Goal: Information Seeking & Learning: Learn about a topic

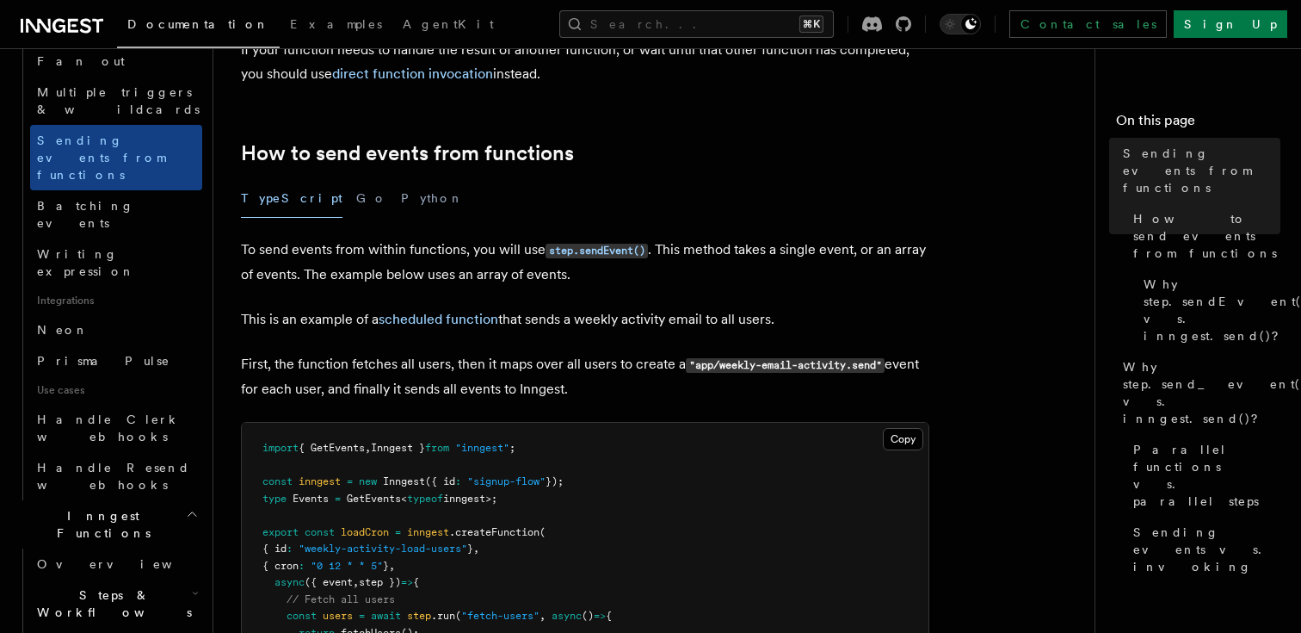
scroll to position [902, 0]
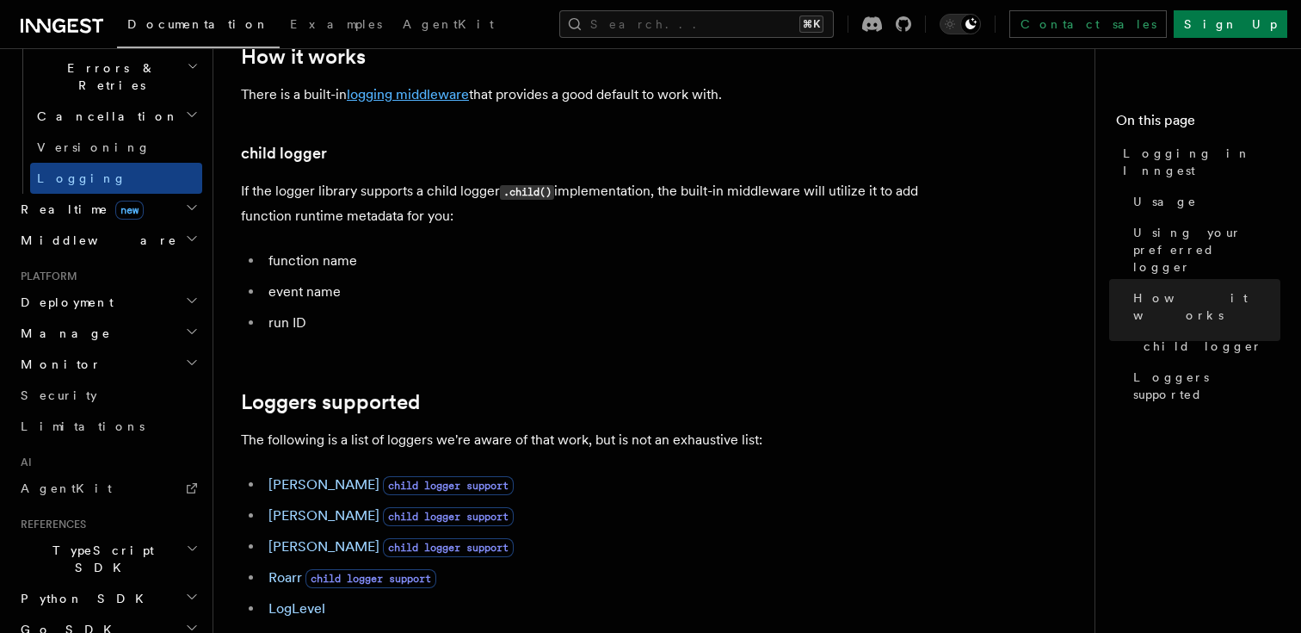
scroll to position [1970, 0]
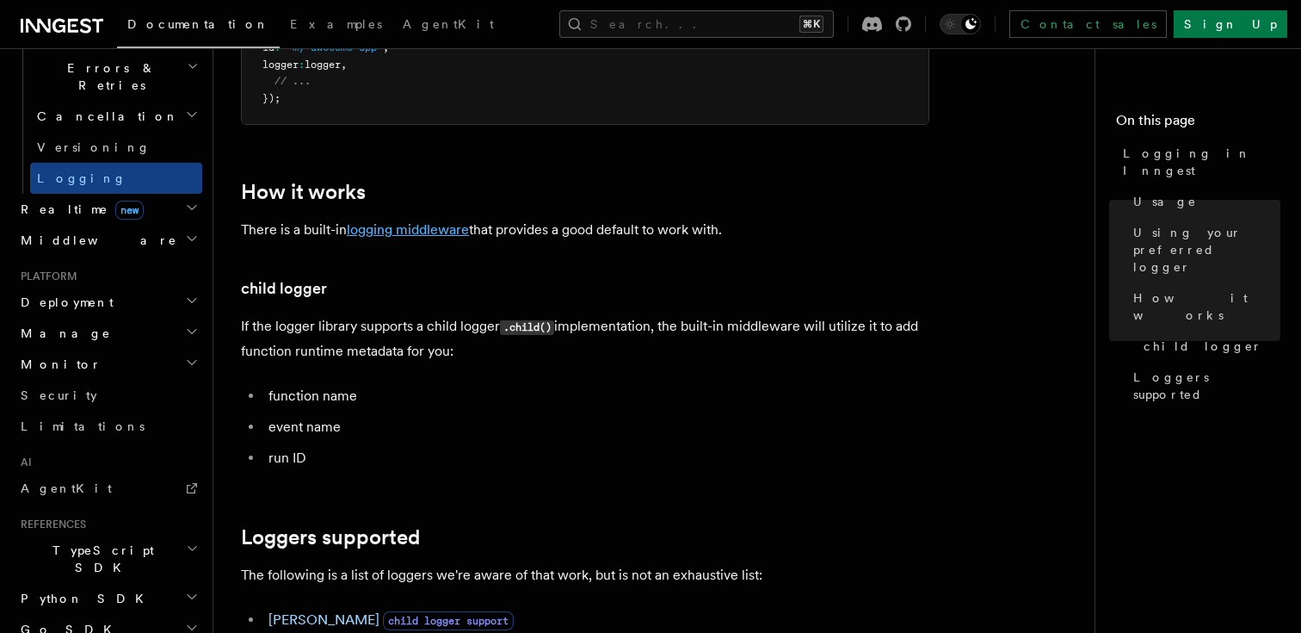
click at [416, 231] on link "logging middleware" at bounding box center [408, 229] width 122 height 16
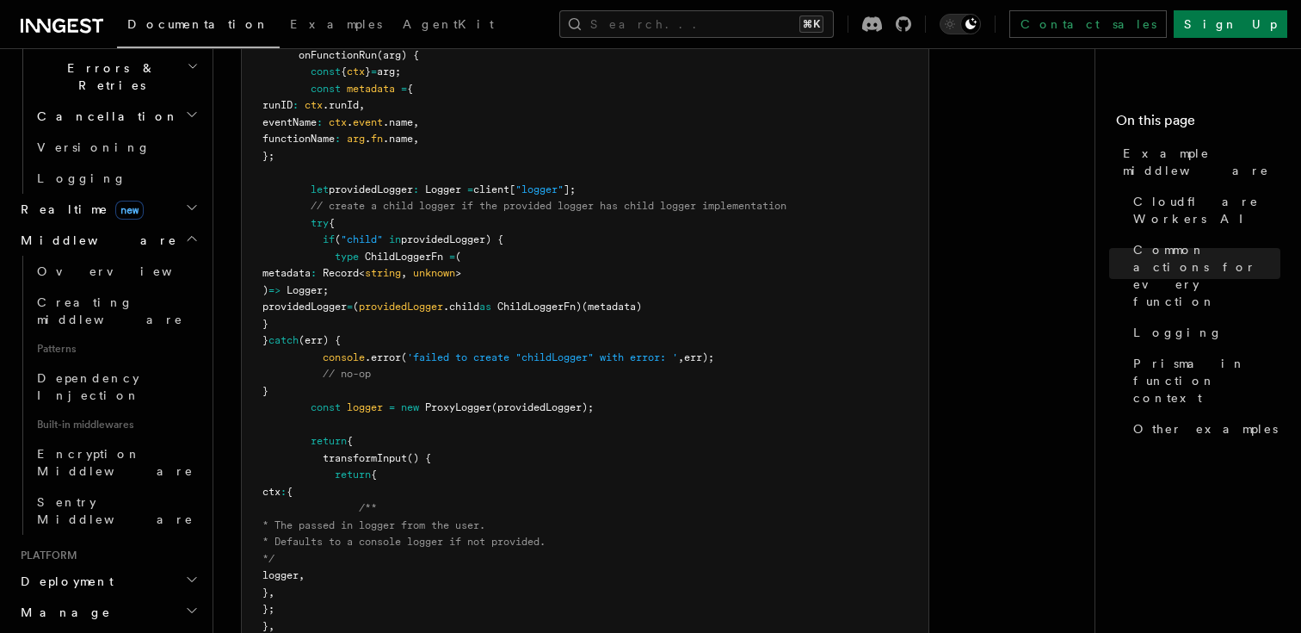
scroll to position [3436, 0]
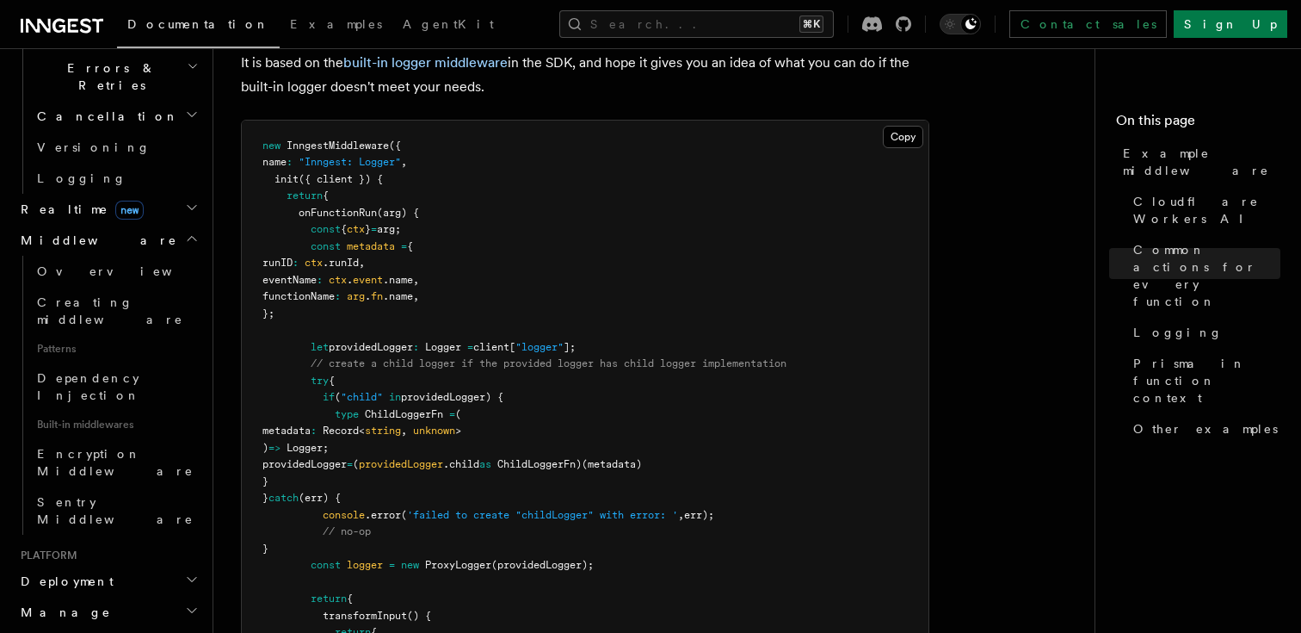
click at [365, 151] on span "InngestMiddleware" at bounding box center [338, 145] width 102 height 12
copy span "InngestMiddleware"
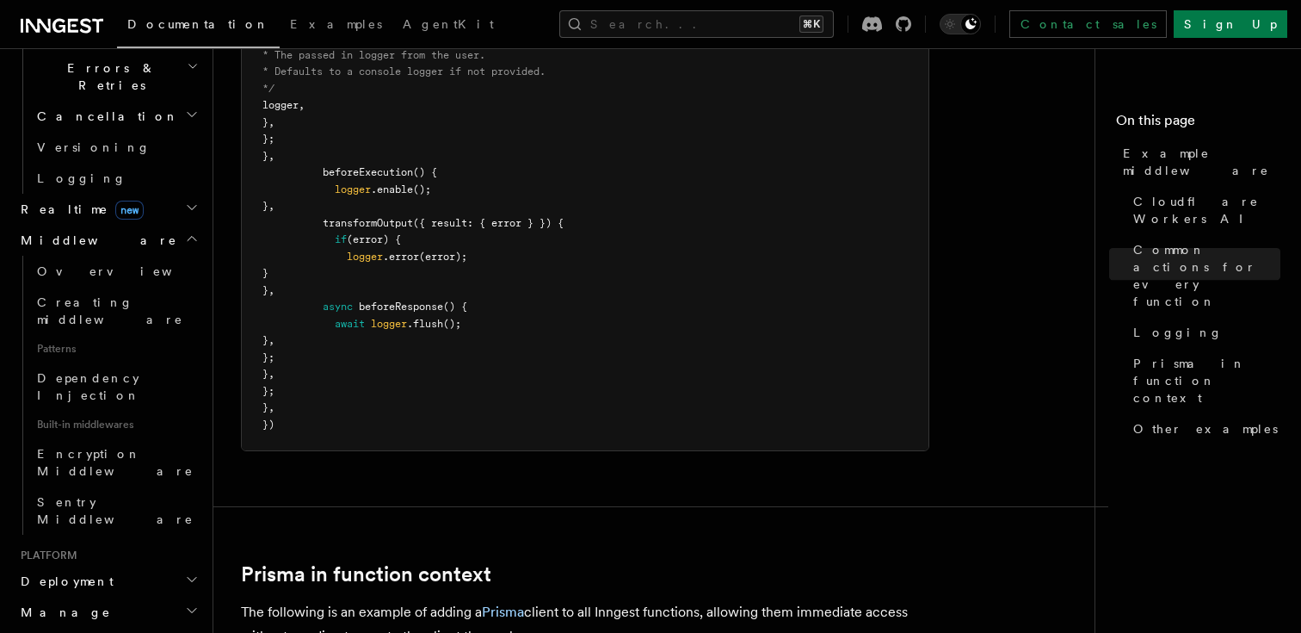
scroll to position [4143, 0]
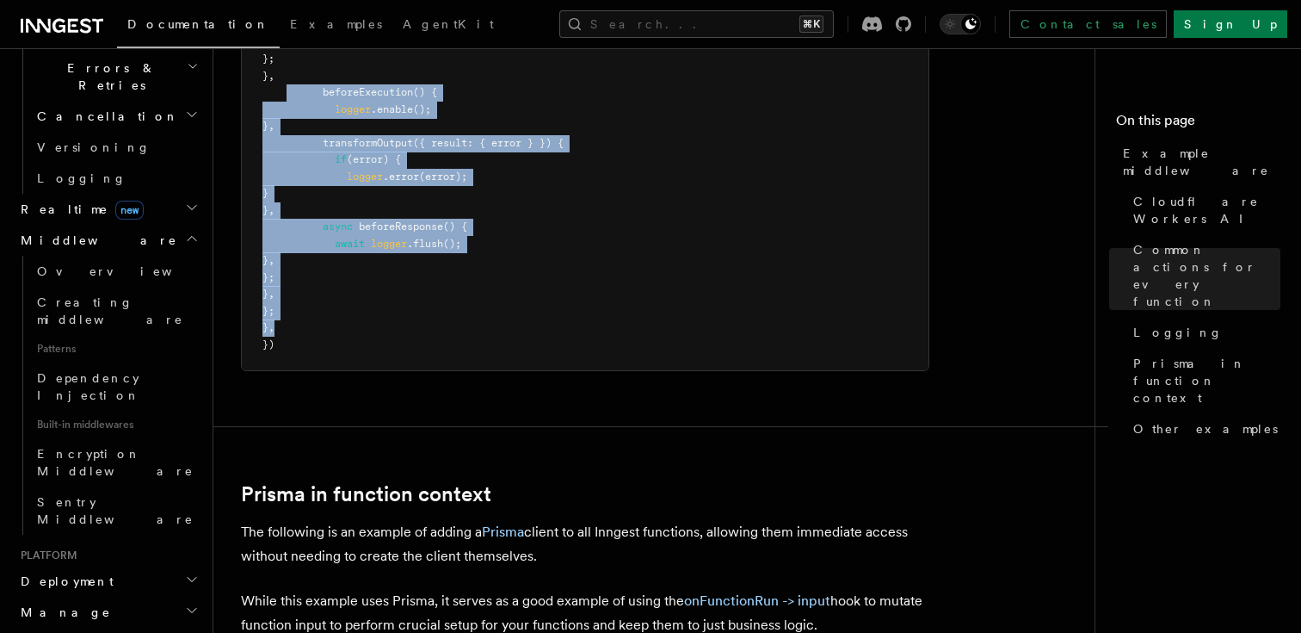
drag, startPoint x: 330, startPoint y: 331, endPoint x: 289, endPoint y: 94, distance: 241.0
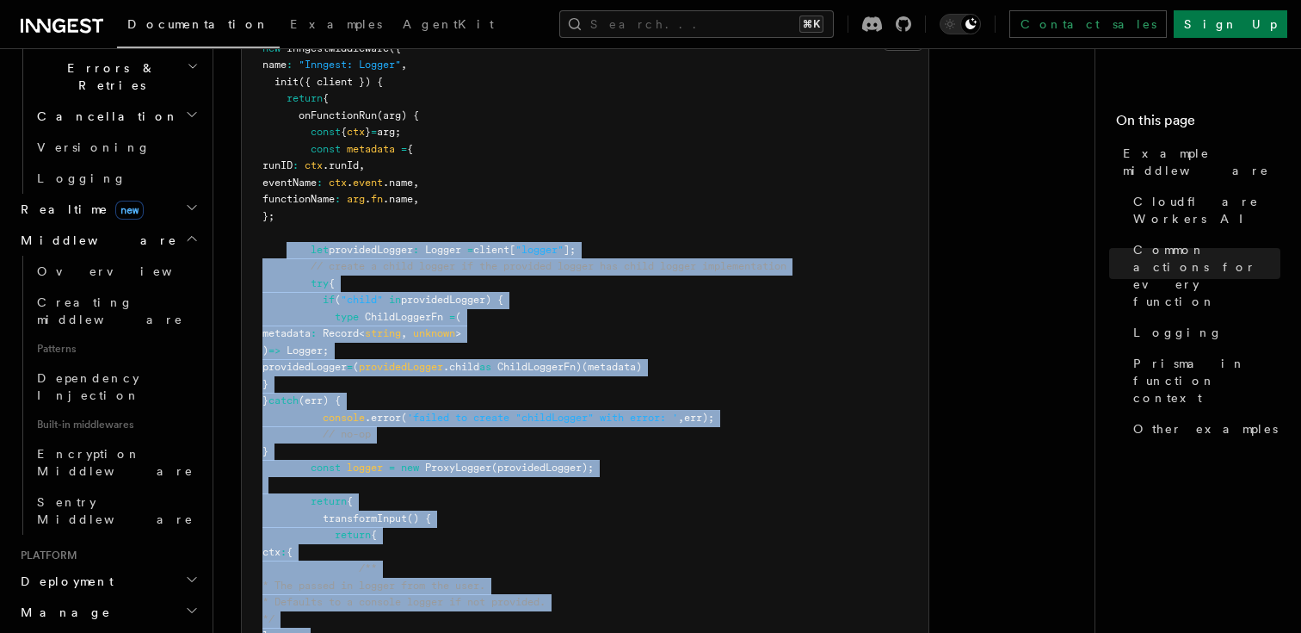
scroll to position [3529, 0]
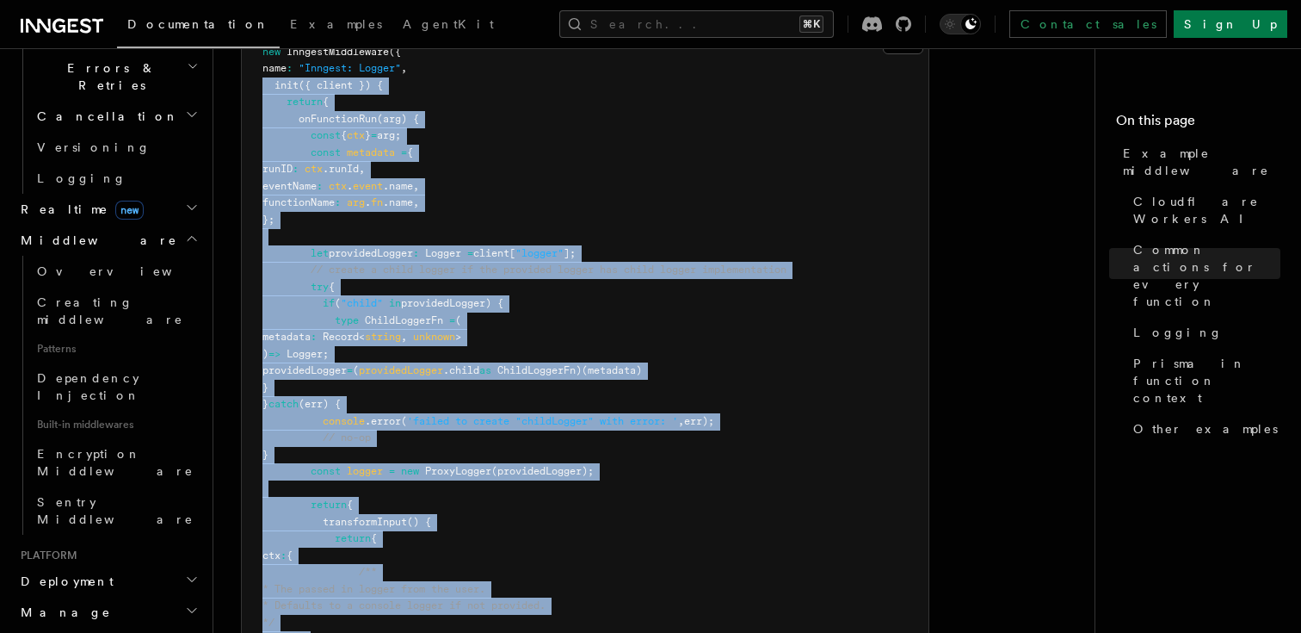
copy code "init ({ client }) { return { onFunctionRun (arg) { const { ctx } = arg; const m…"
click at [608, 361] on pre "new InngestMiddleware ({ name : "Inngest: Logger" , init ({ client }) { return …" at bounding box center [585, 506] width 687 height 958
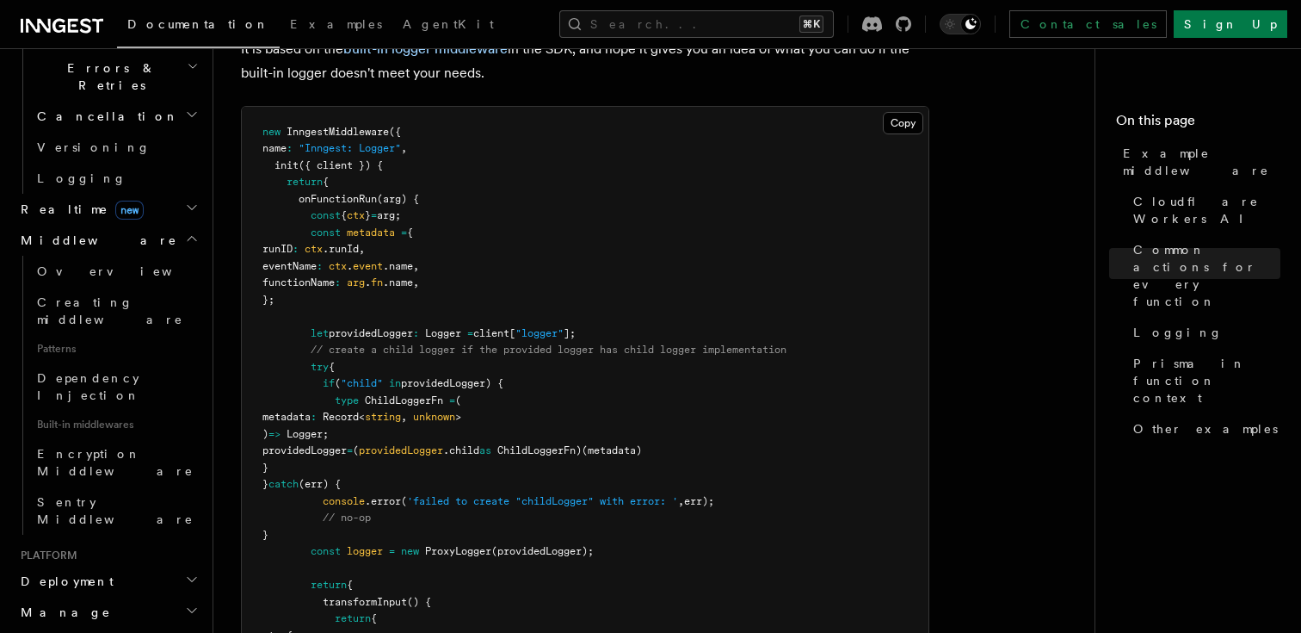
scroll to position [3294, 0]
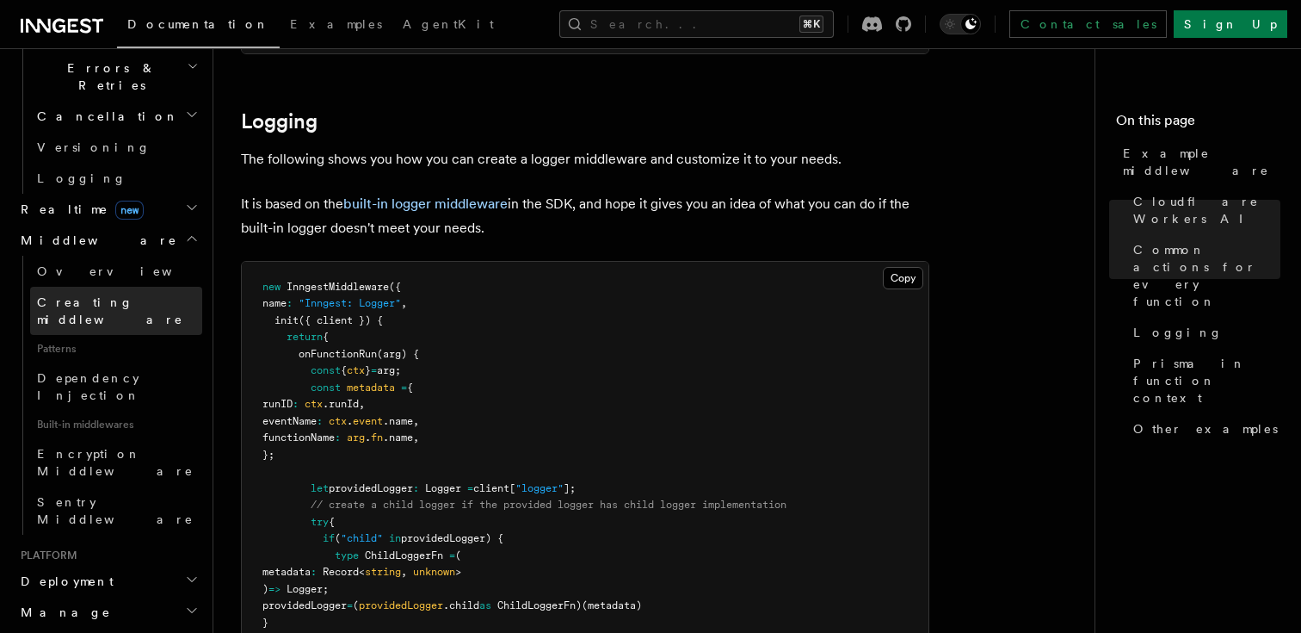
click at [98, 295] on span "Creating middleware" at bounding box center [110, 310] width 146 height 31
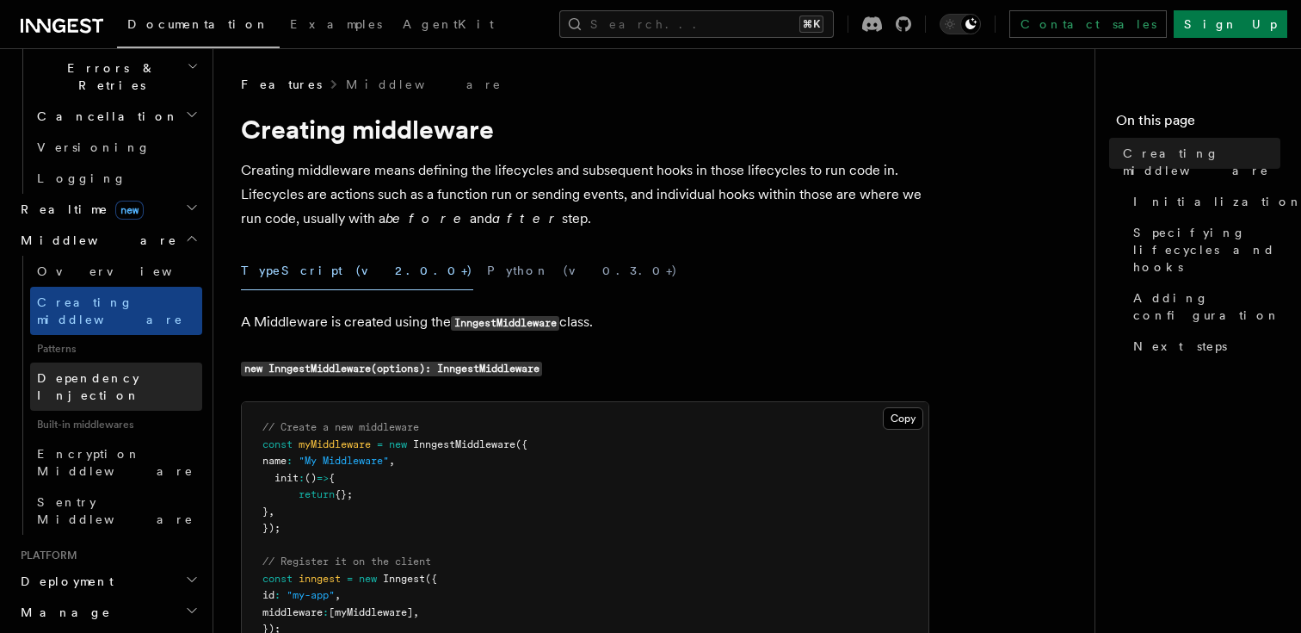
click at [104, 371] on span "Dependency Injection" at bounding box center [88, 386] width 103 height 31
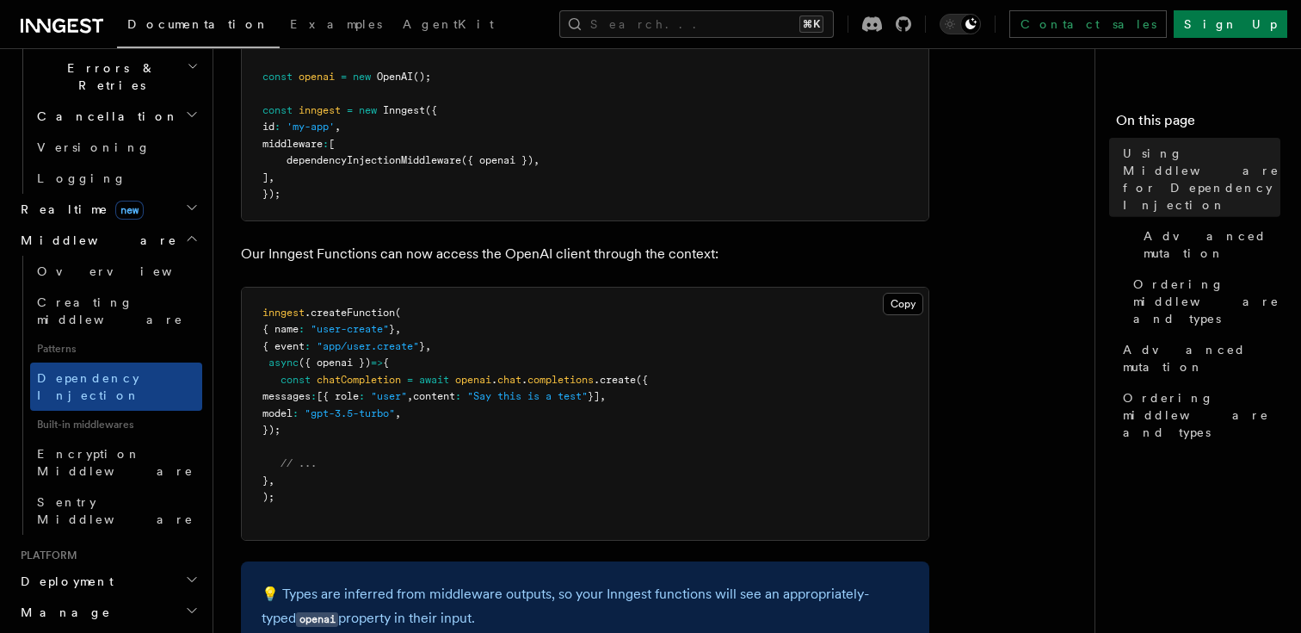
scroll to position [443, 0]
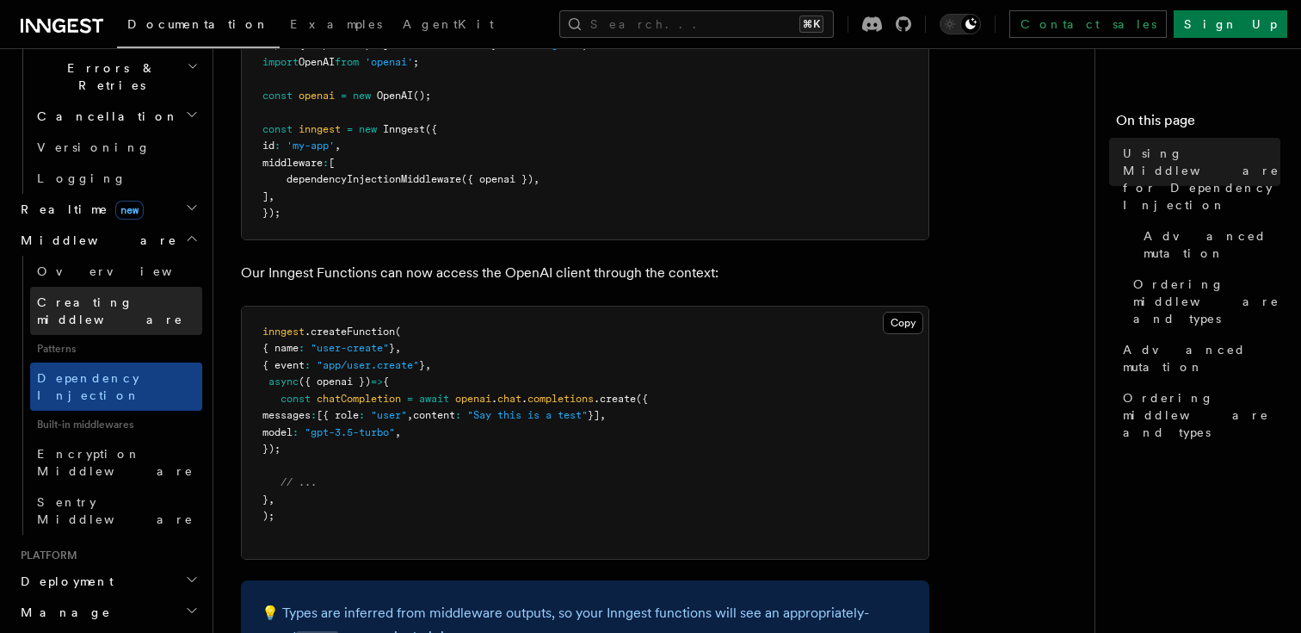
click at [108, 295] on span "Creating middleware" at bounding box center [110, 310] width 146 height 31
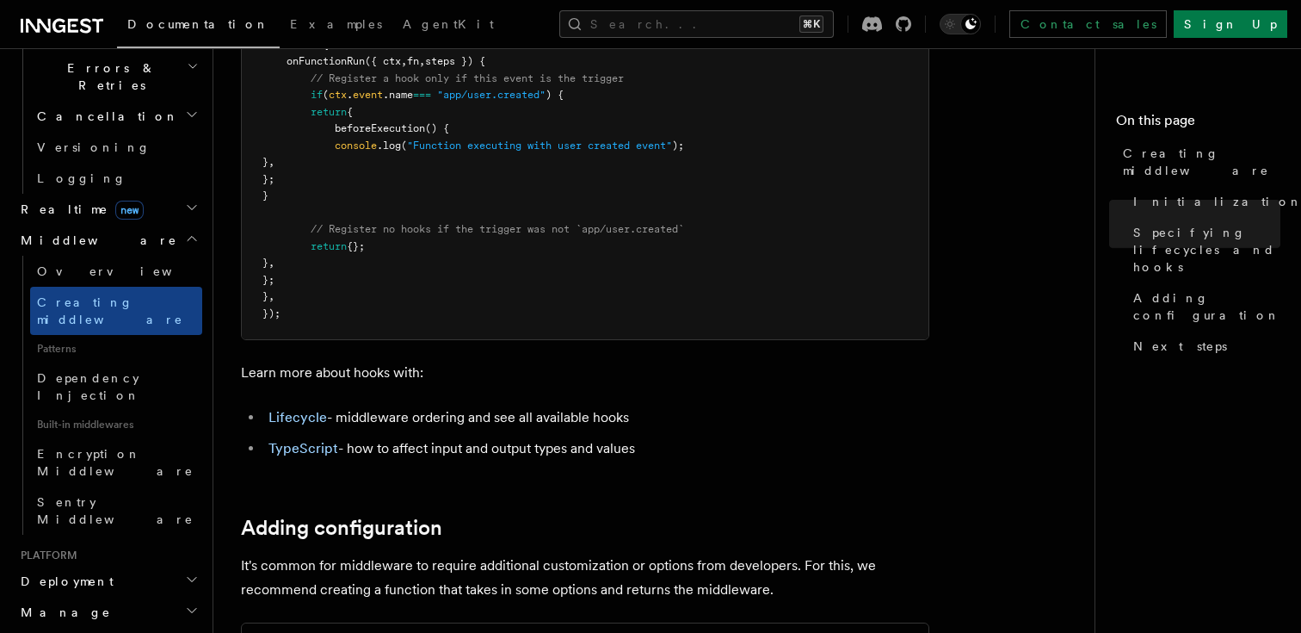
scroll to position [2299, 0]
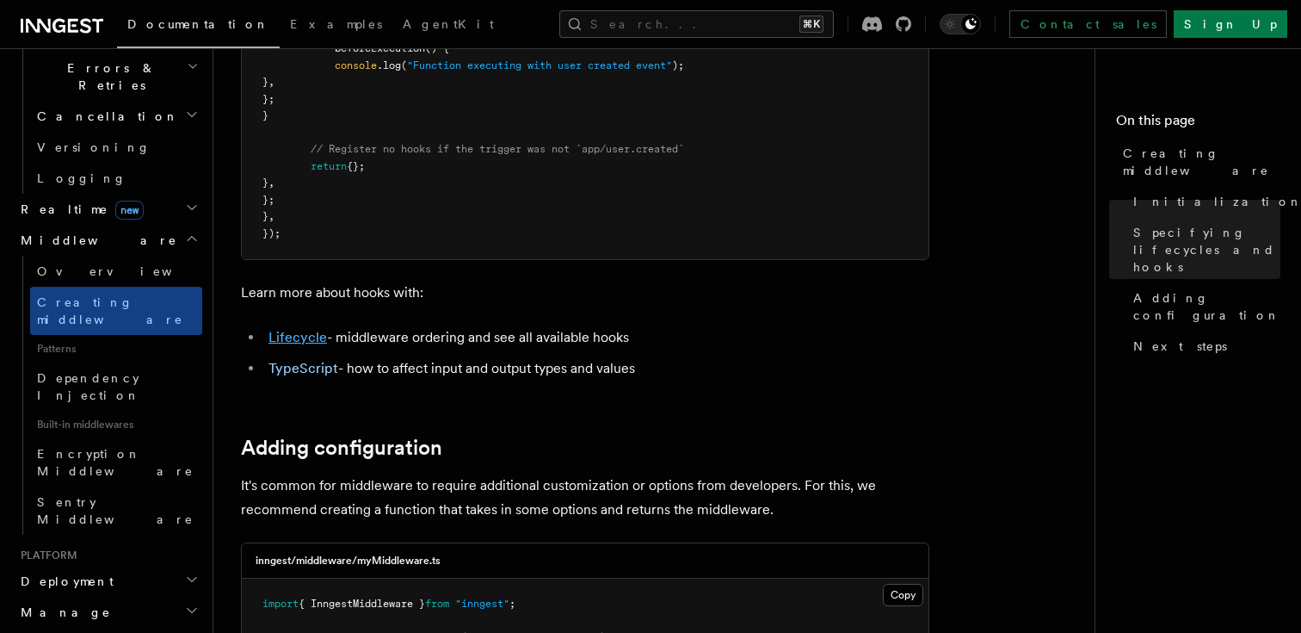
click at [290, 345] on link "Lifecycle" at bounding box center [298, 337] width 59 height 16
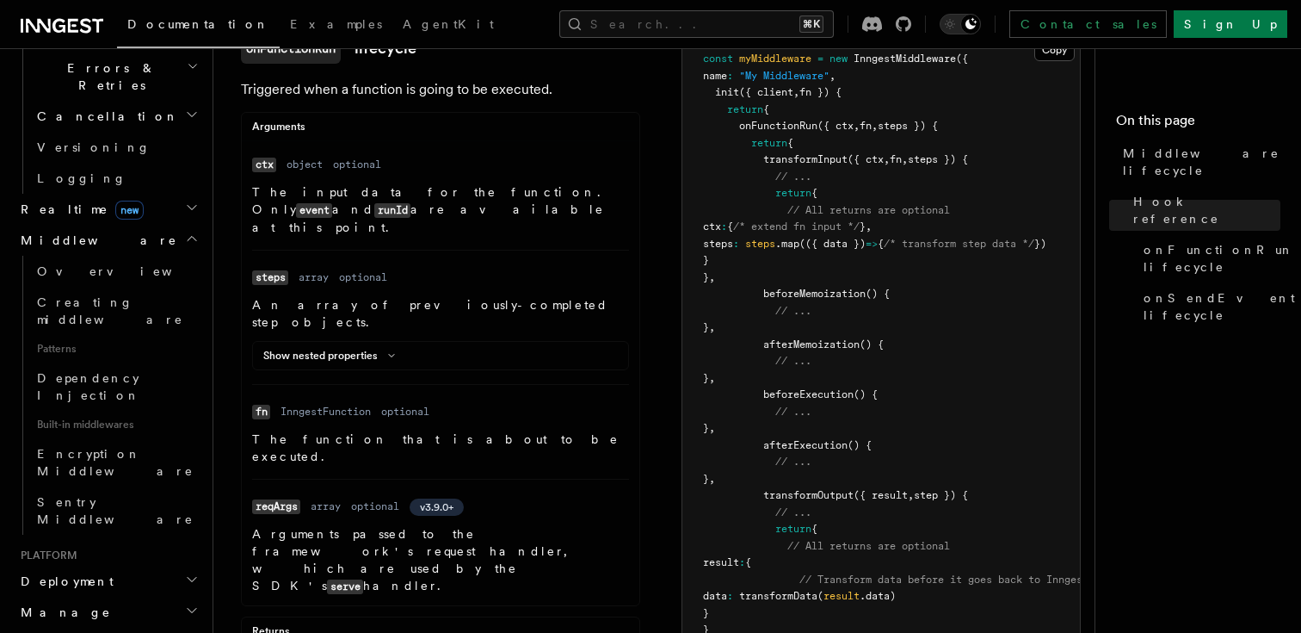
scroll to position [301, 0]
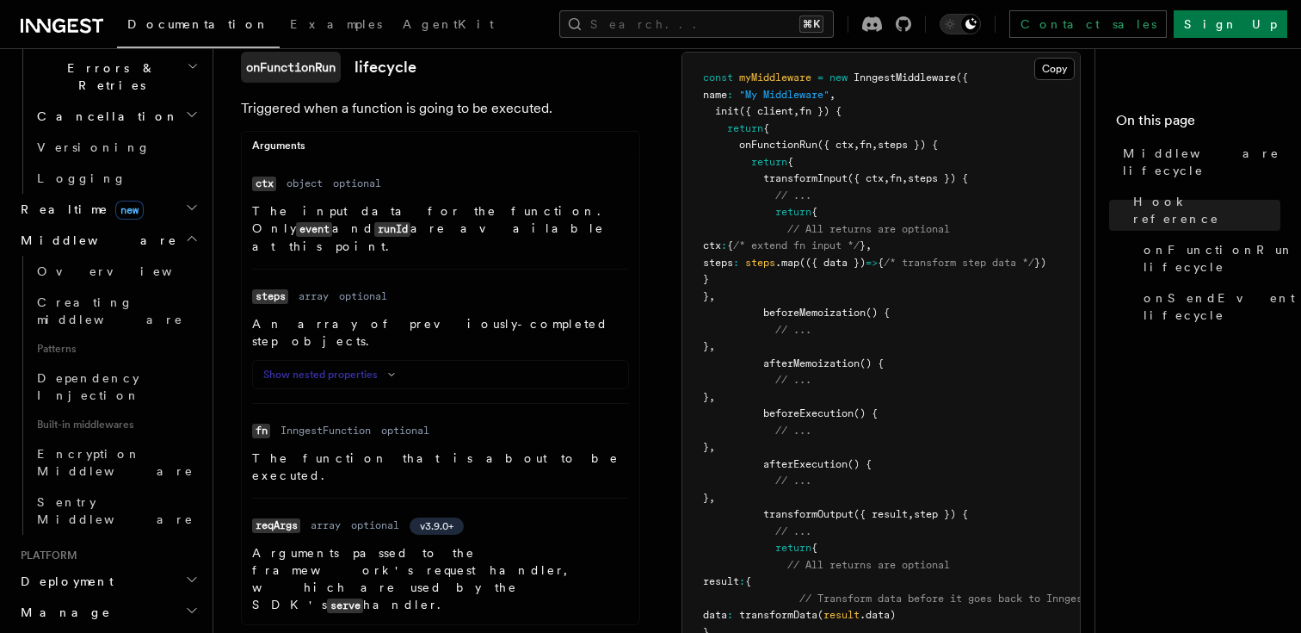
click at [389, 367] on button "Show nested properties" at bounding box center [332, 374] width 139 height 14
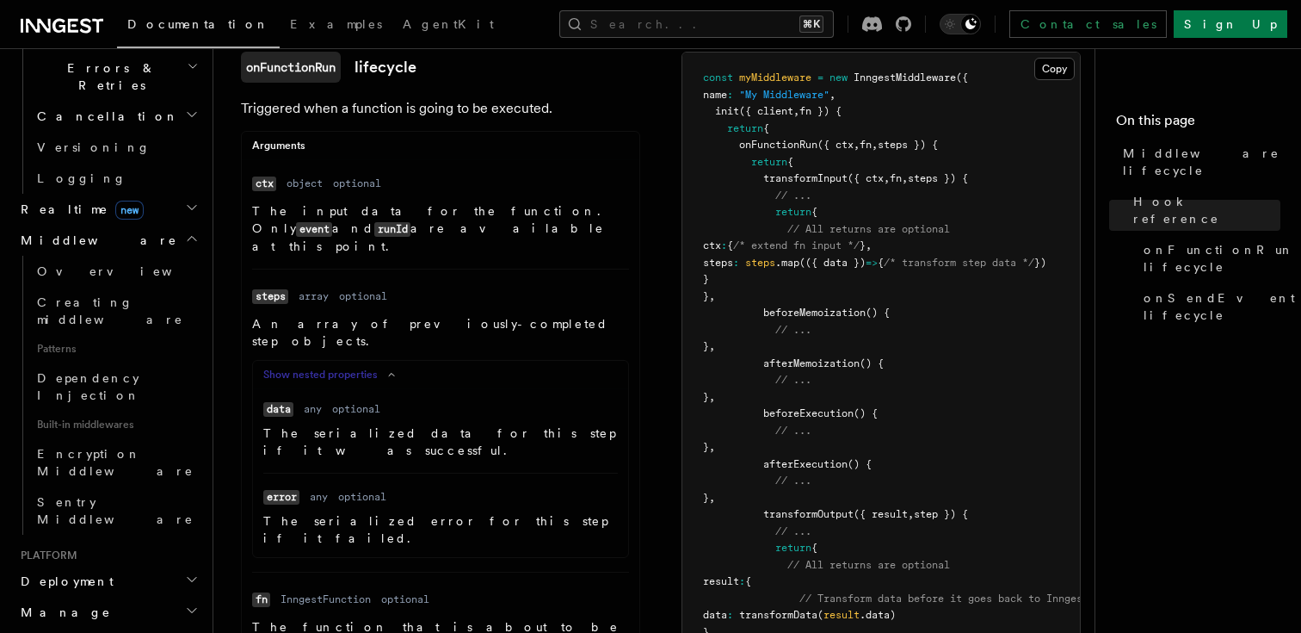
click at [388, 369] on icon at bounding box center [391, 374] width 21 height 10
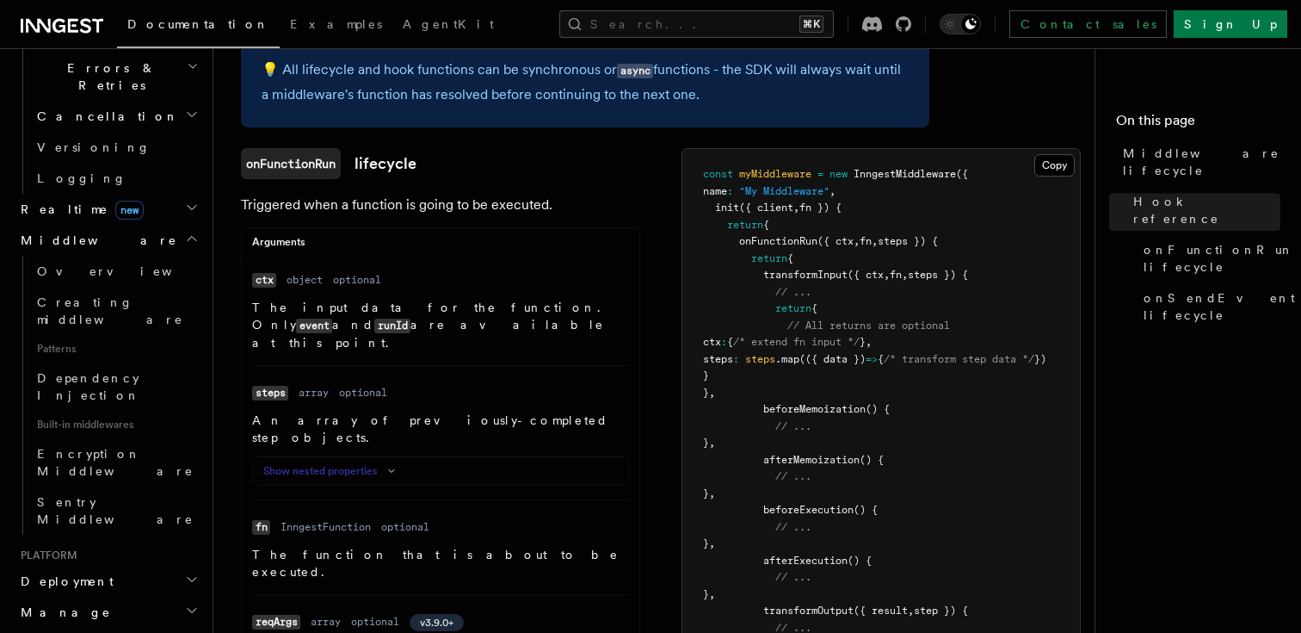
scroll to position [0, 0]
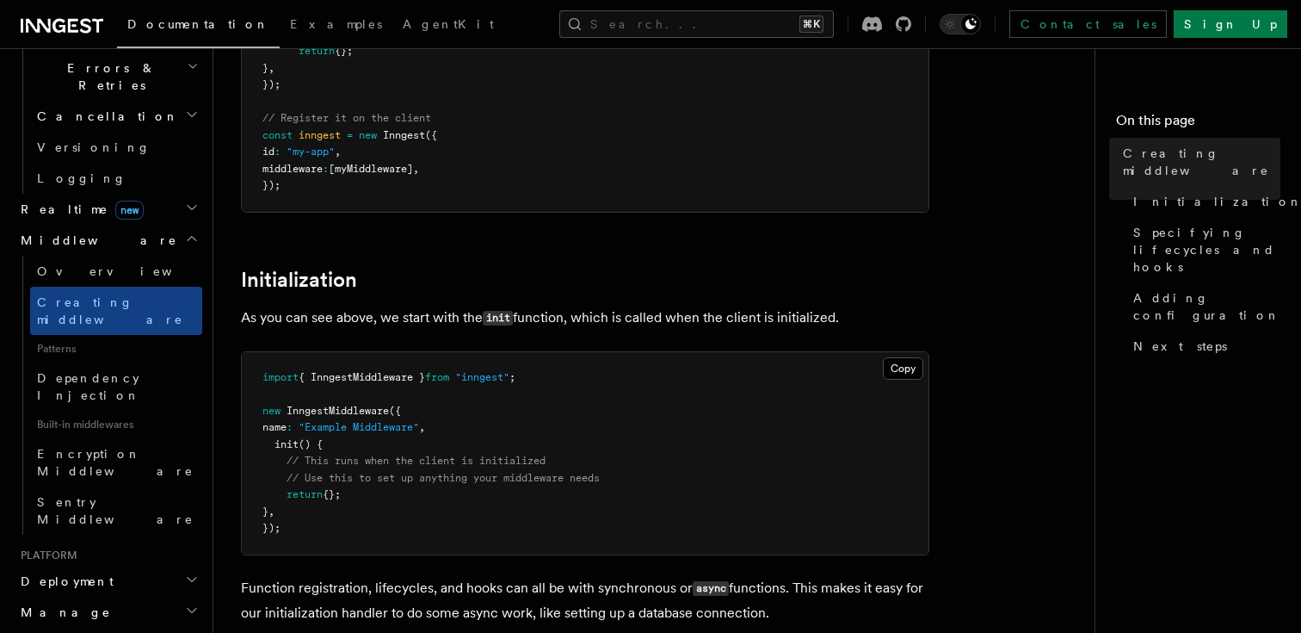
scroll to position [466, 0]
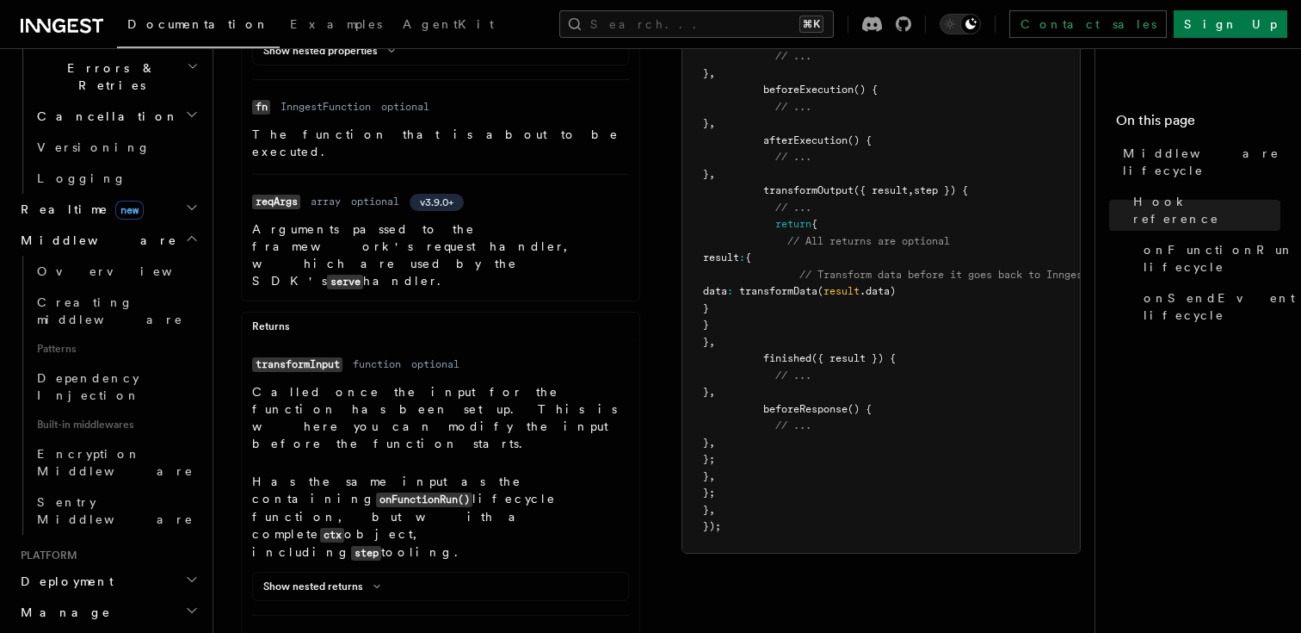
scroll to position [592, 0]
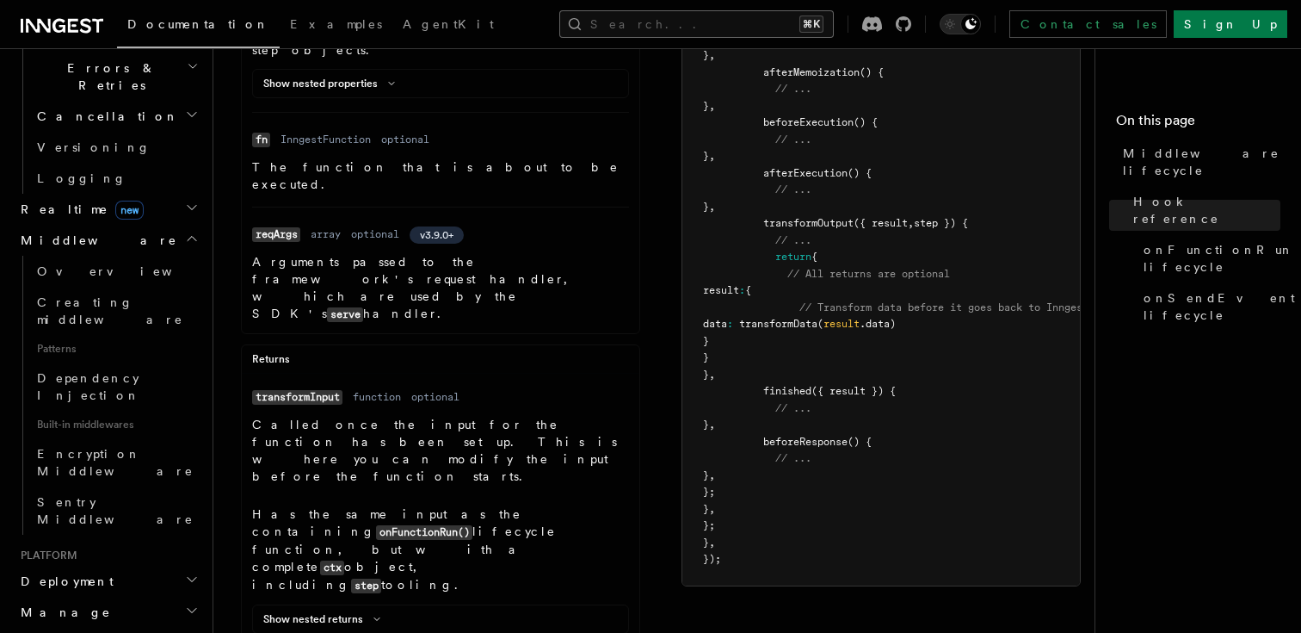
click at [702, 28] on button "Search... ⌘K" at bounding box center [696, 24] width 275 height 28
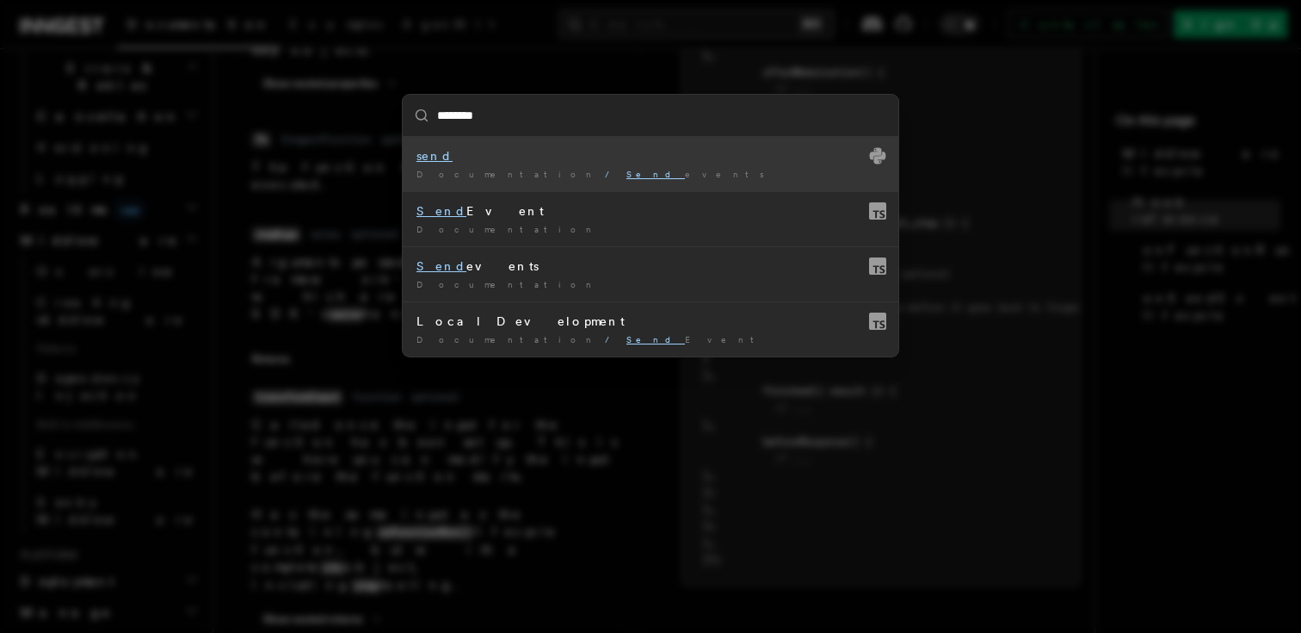
type input "*********"
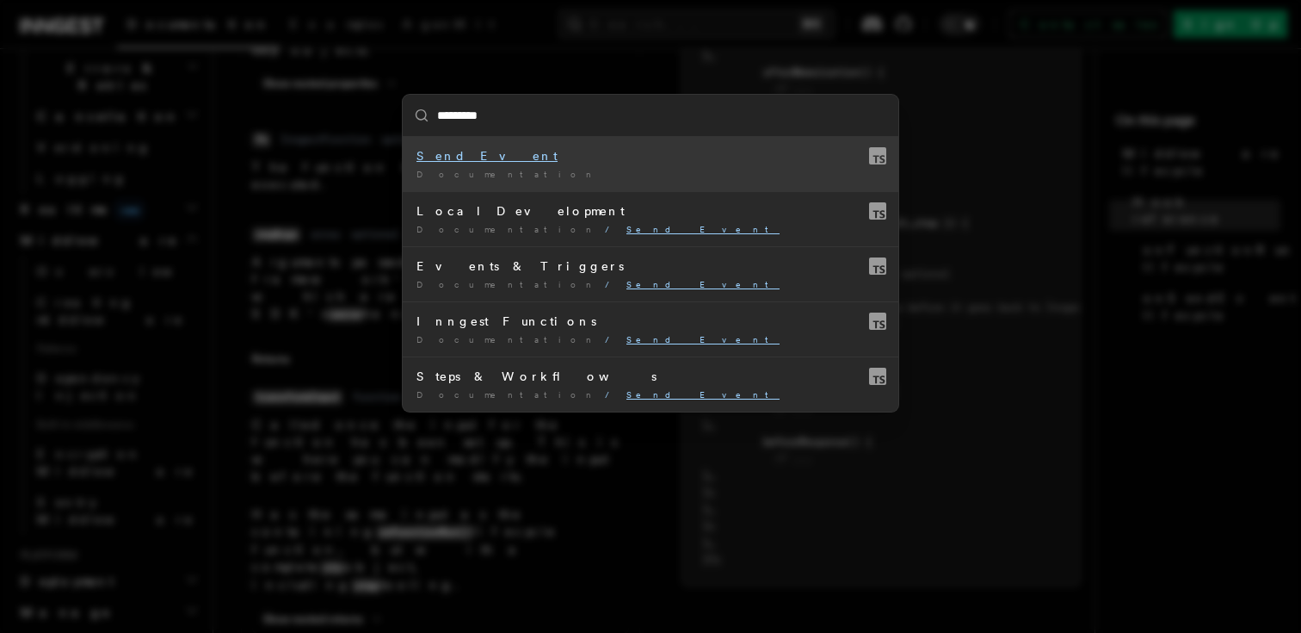
click at [581, 135] on input "*********" at bounding box center [651, 115] width 496 height 41
click at [581, 158] on div "Send Event" at bounding box center [651, 155] width 468 height 17
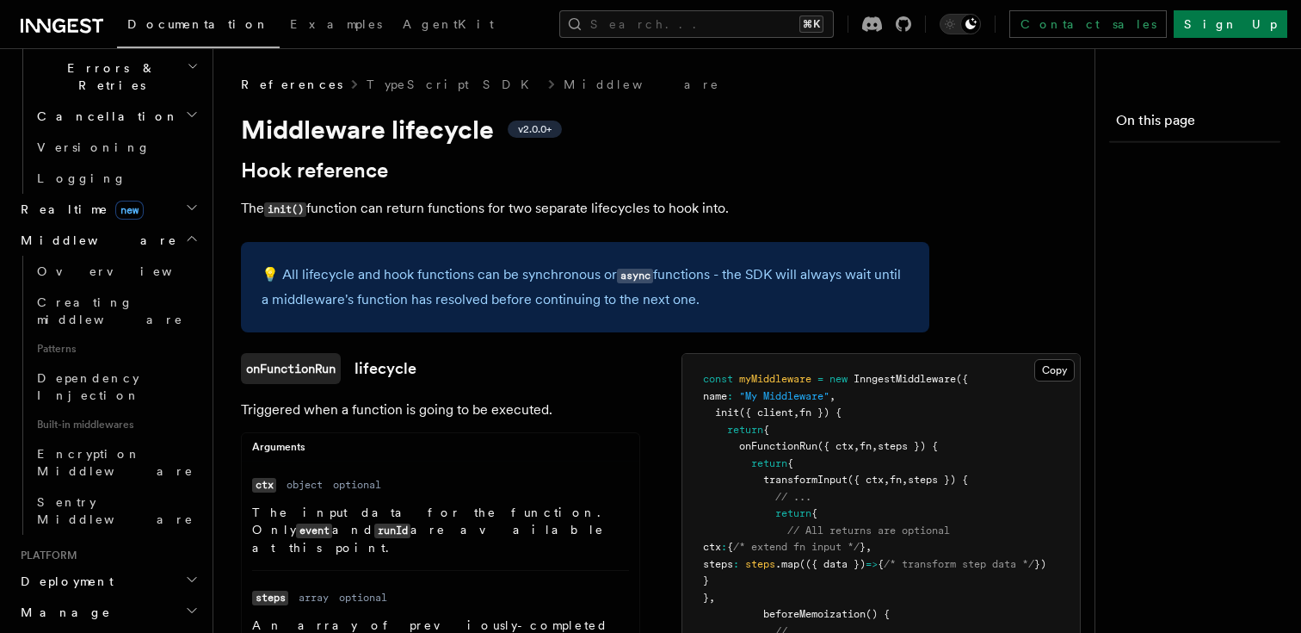
scroll to position [592, 0]
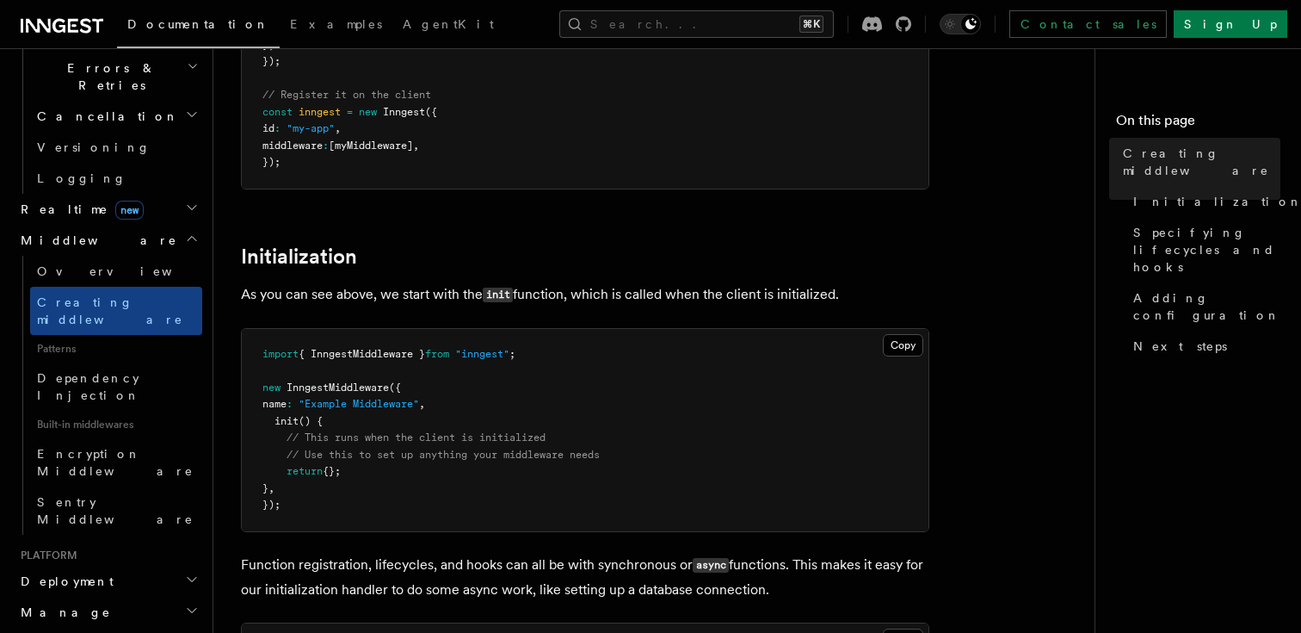
scroll to position [1381, 0]
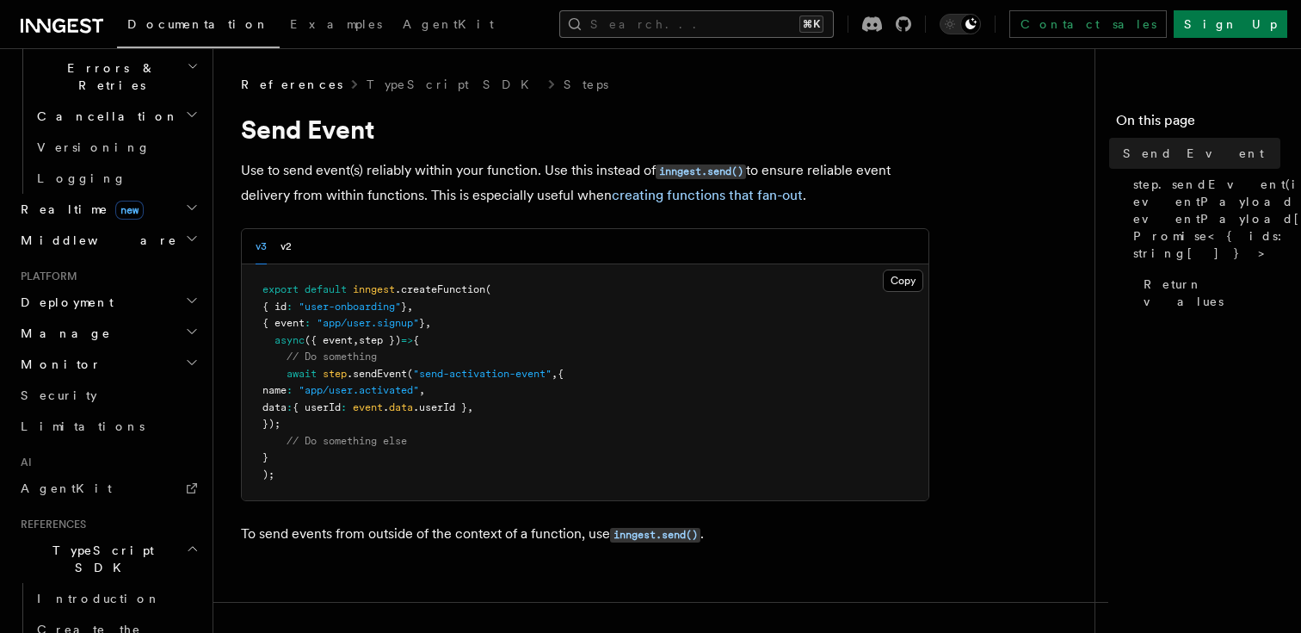
click at [670, 18] on button "Search... ⌘K" at bounding box center [696, 24] width 275 height 28
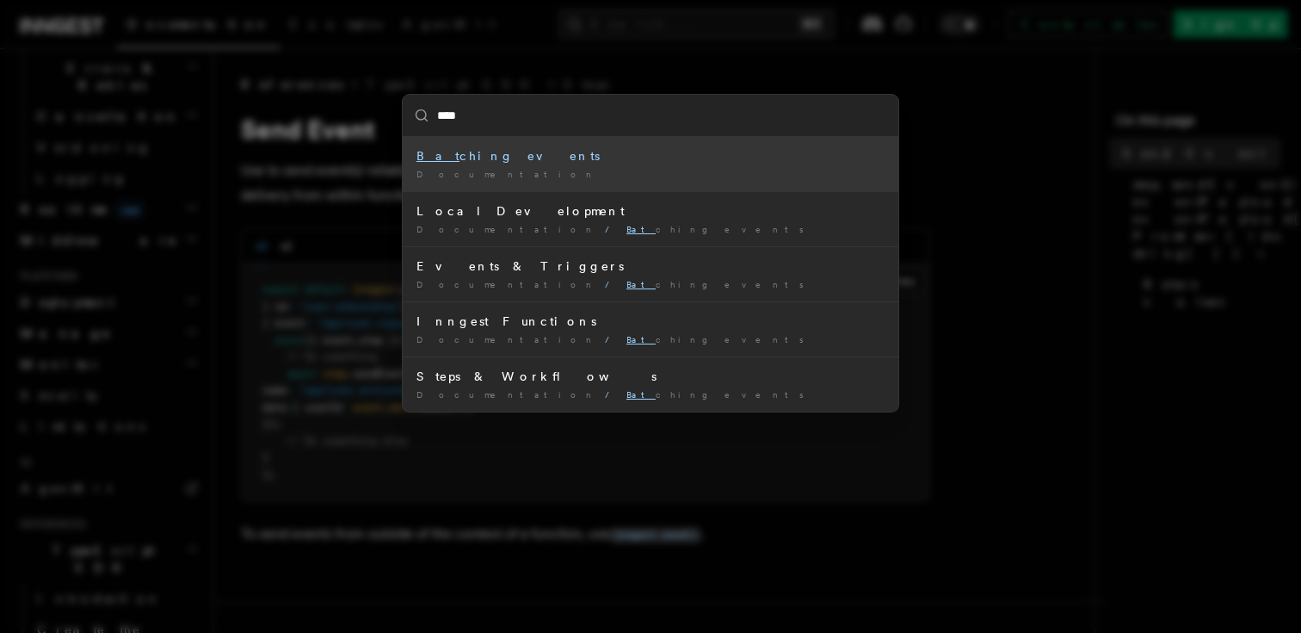
type input "*****"
click at [477, 157] on div "Batch ing events" at bounding box center [651, 155] width 468 height 17
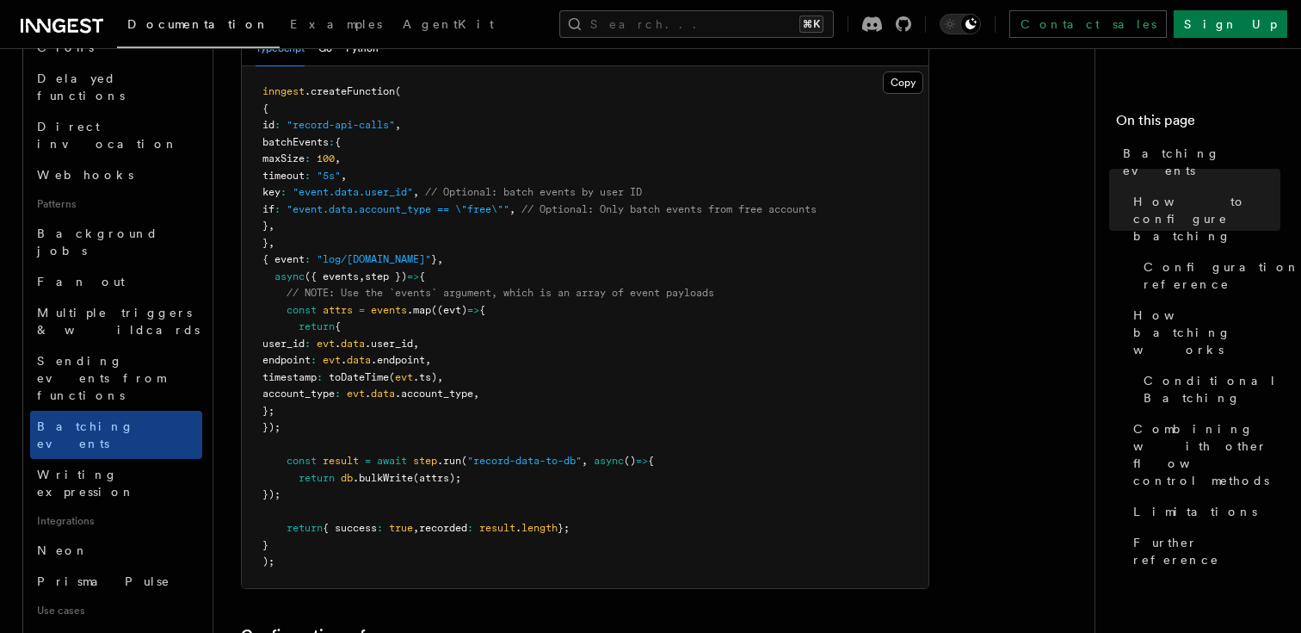
scroll to position [404, 0]
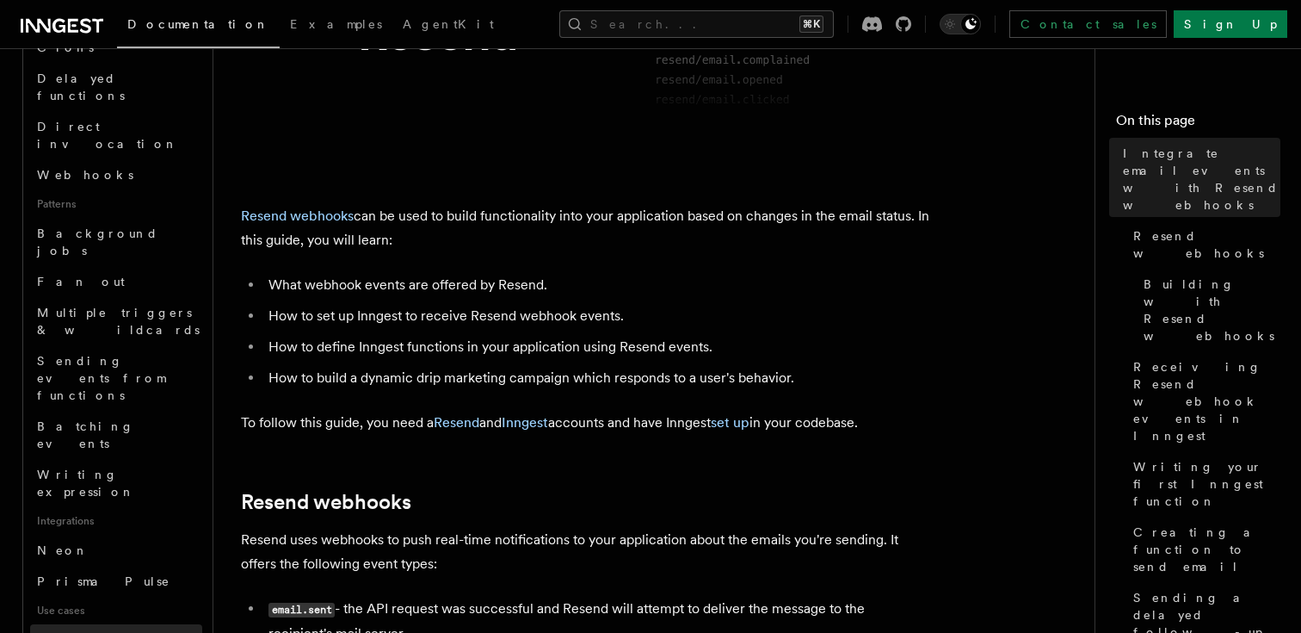
scroll to position [829, 0]
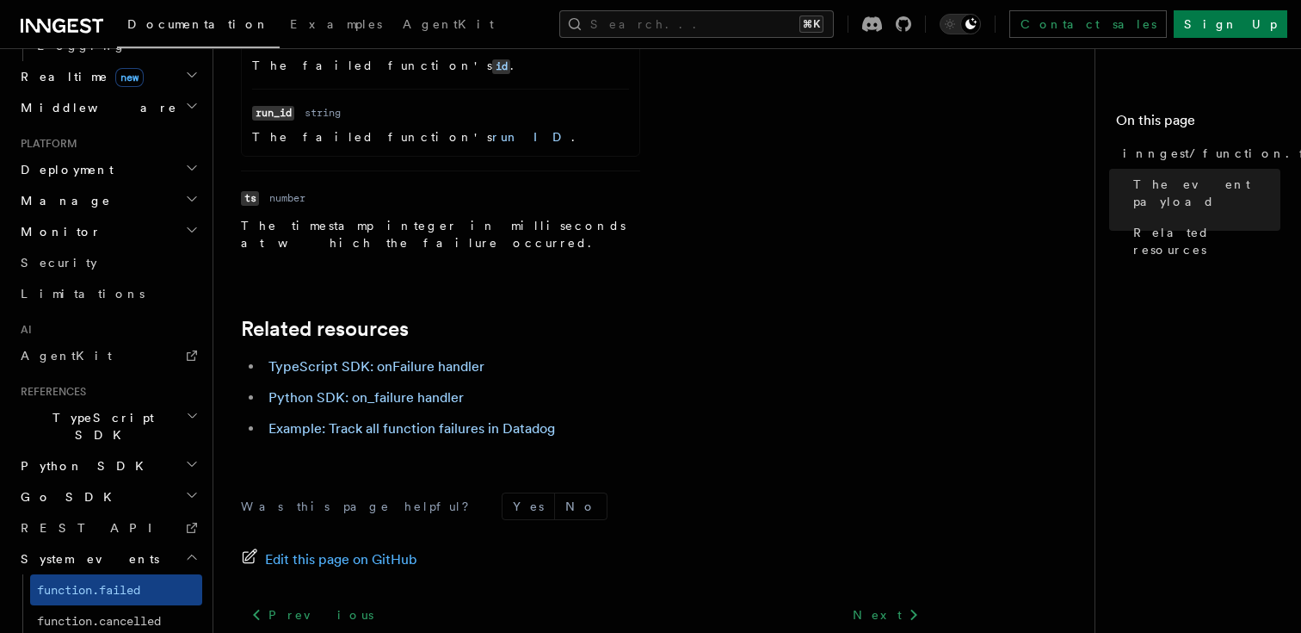
scroll to position [1100, 0]
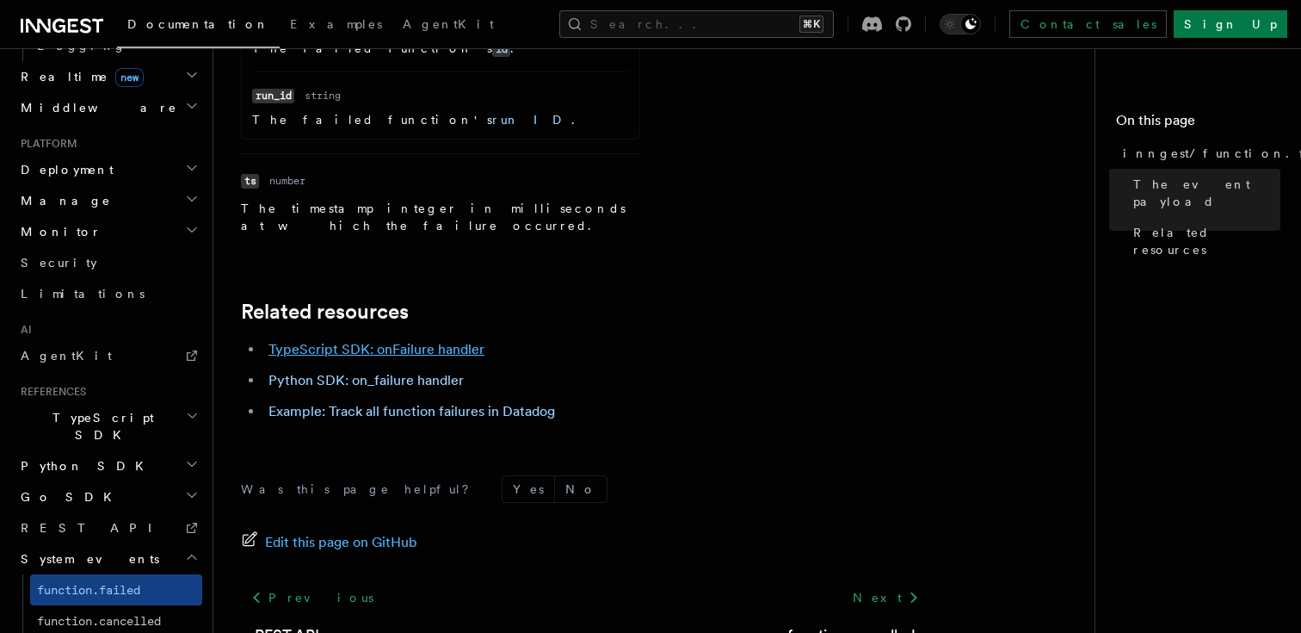
click at [437, 341] on link "TypeScript SDK: onFailure handler" at bounding box center [377, 349] width 216 height 16
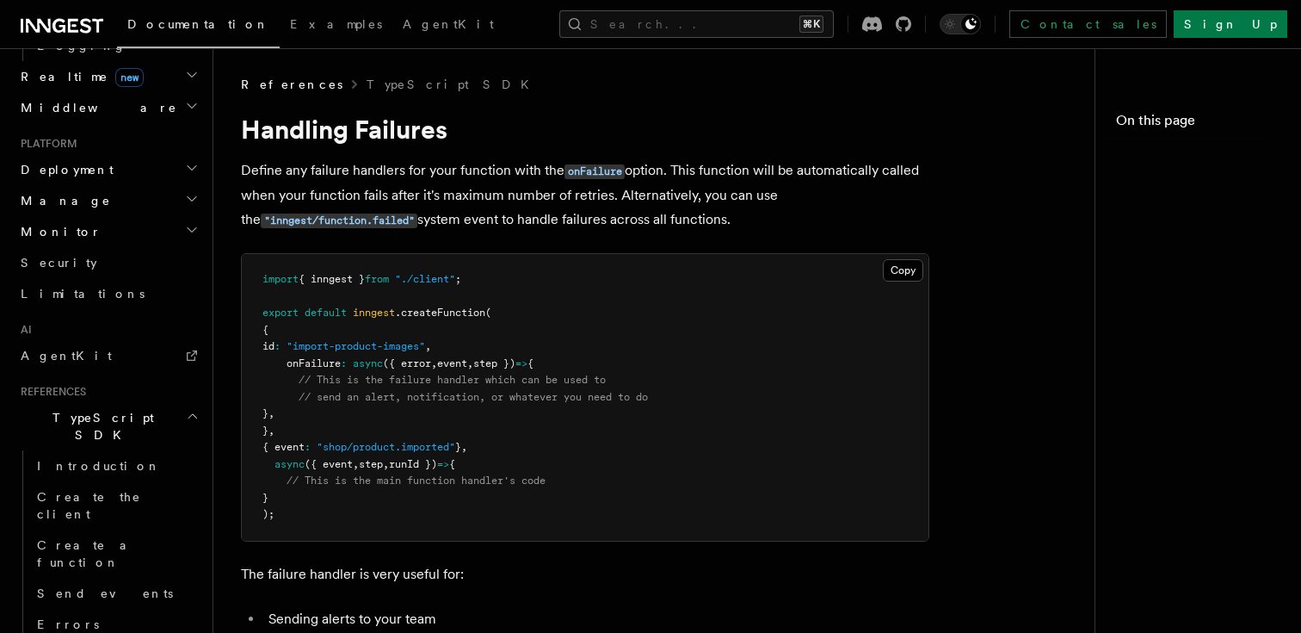
scroll to position [829, 0]
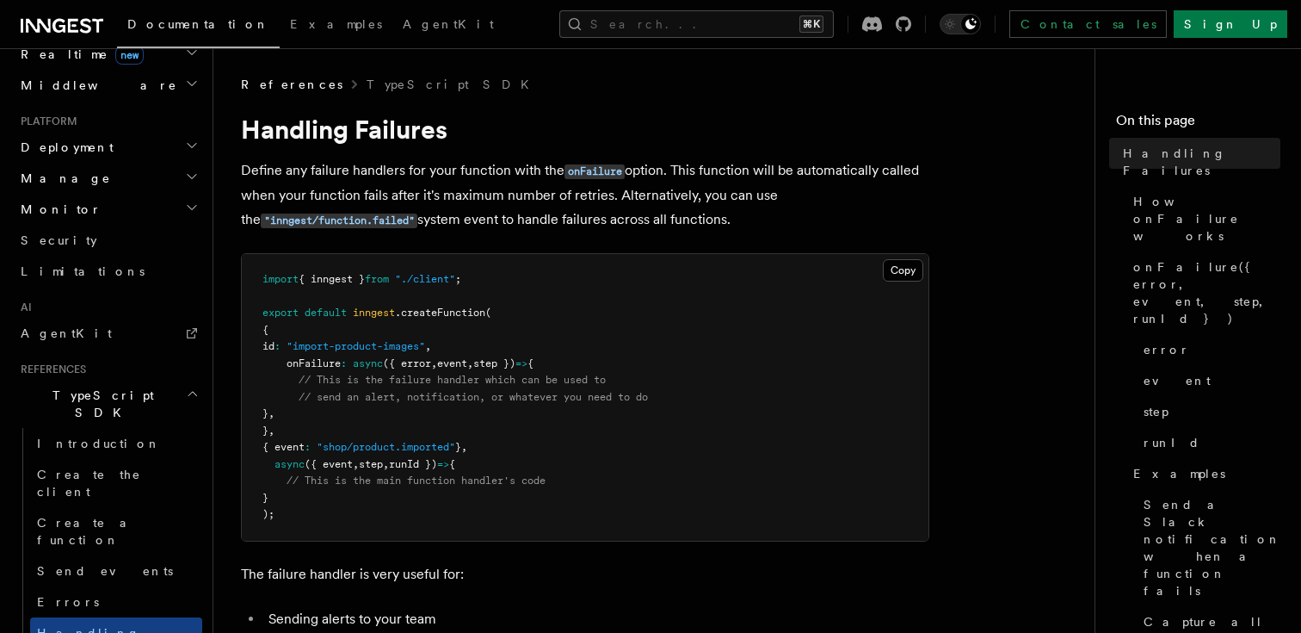
scroll to position [806, 0]
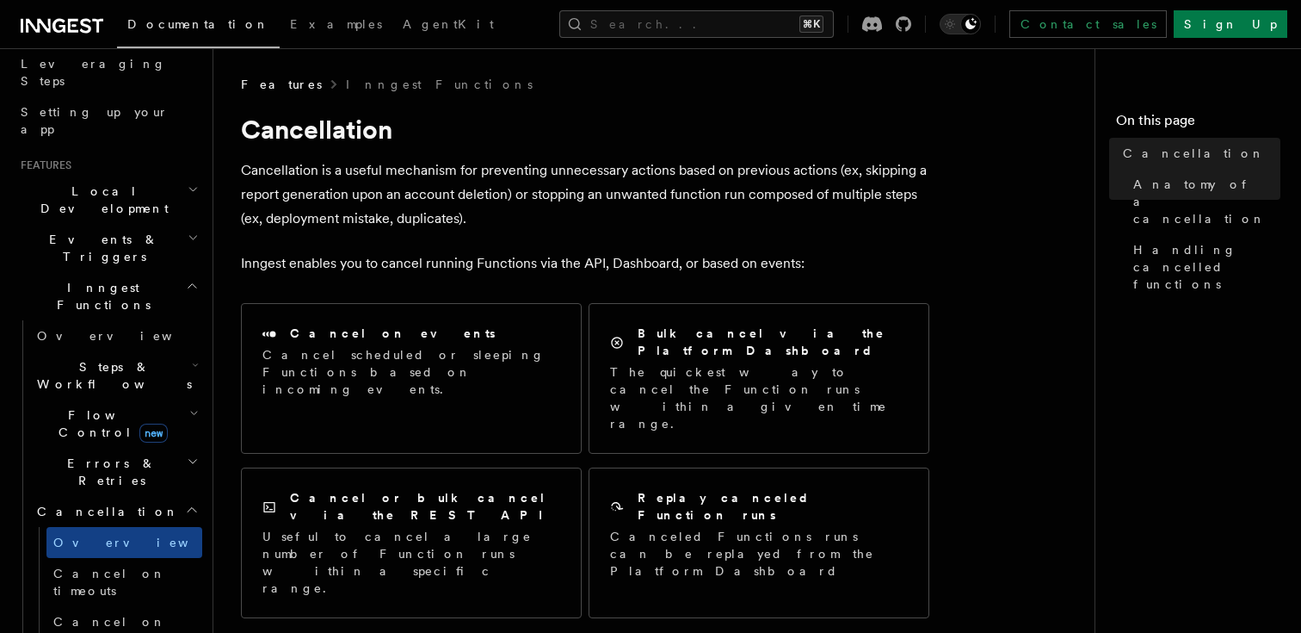
scroll to position [274, 0]
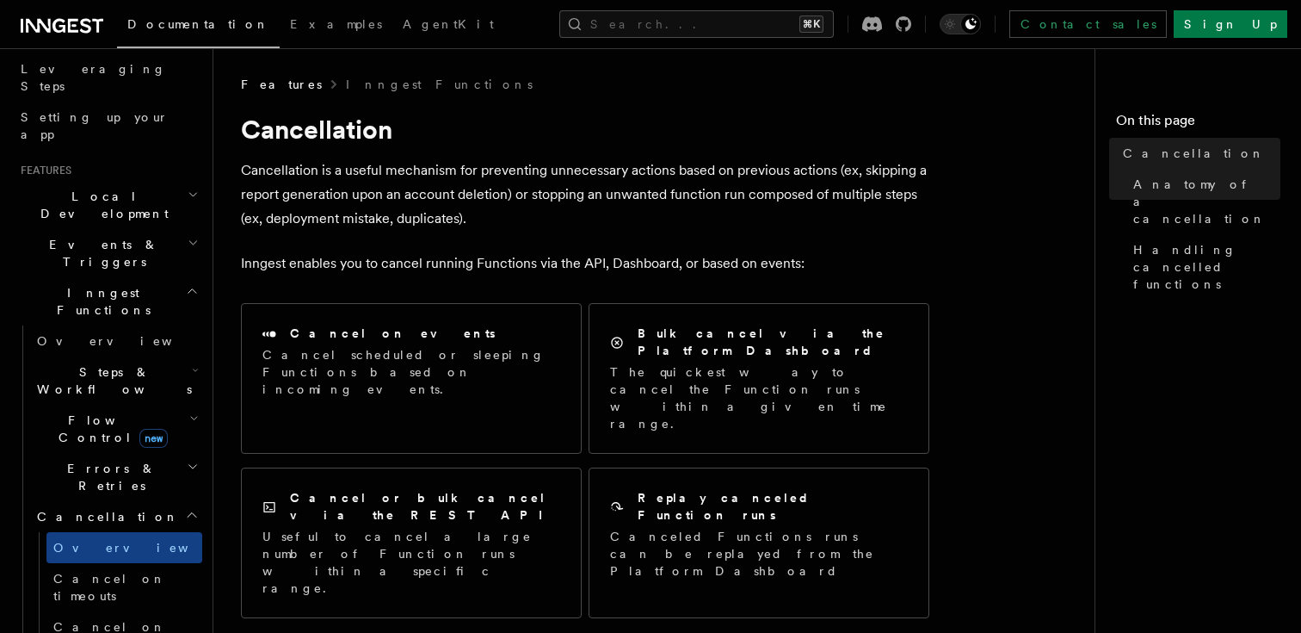
click at [191, 417] on icon "button" at bounding box center [194, 418] width 6 height 3
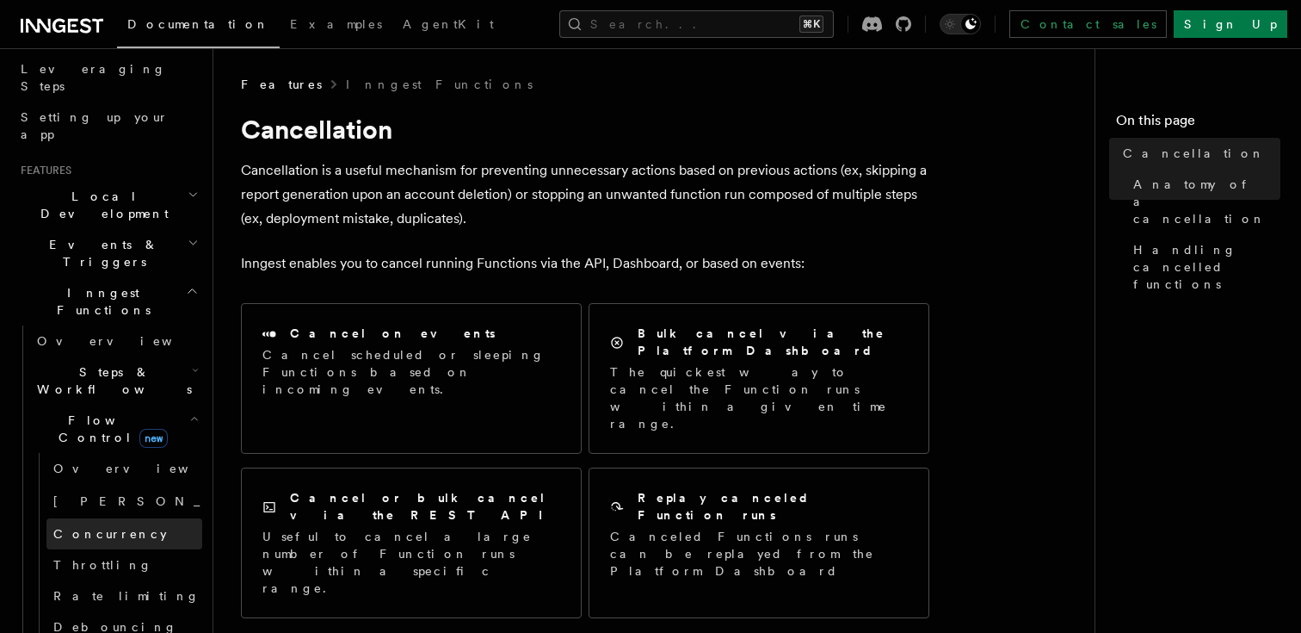
click at [113, 527] on span "Concurrency" at bounding box center [110, 534] width 114 height 14
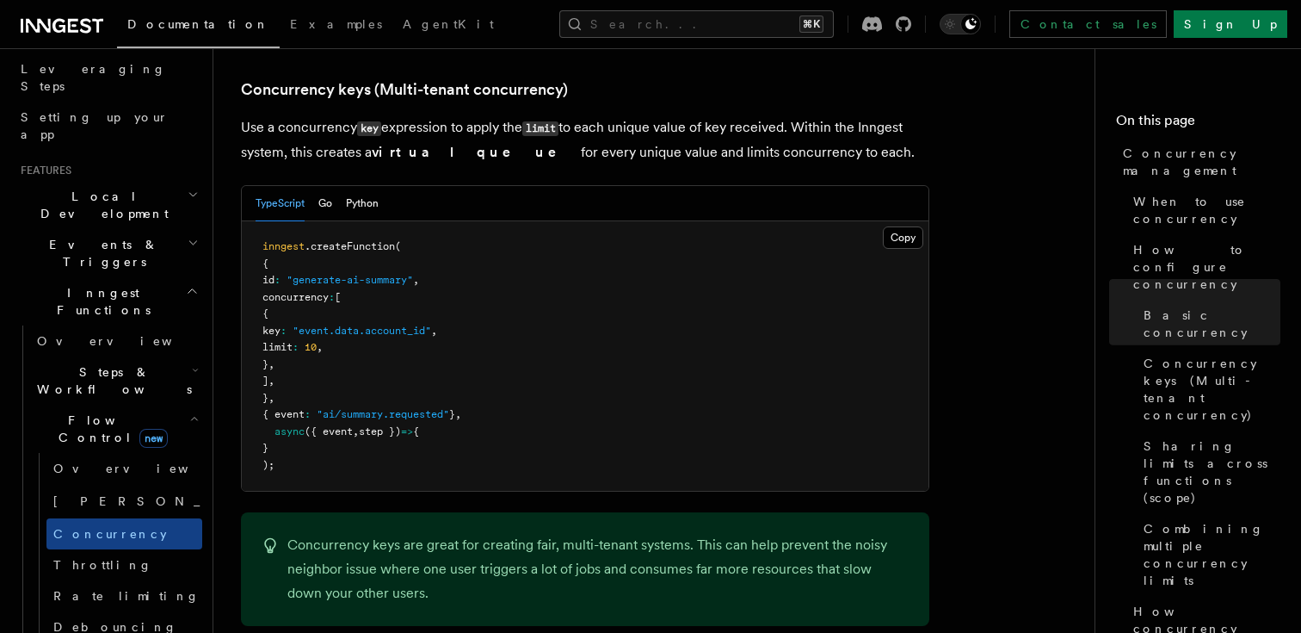
scroll to position [1569, 0]
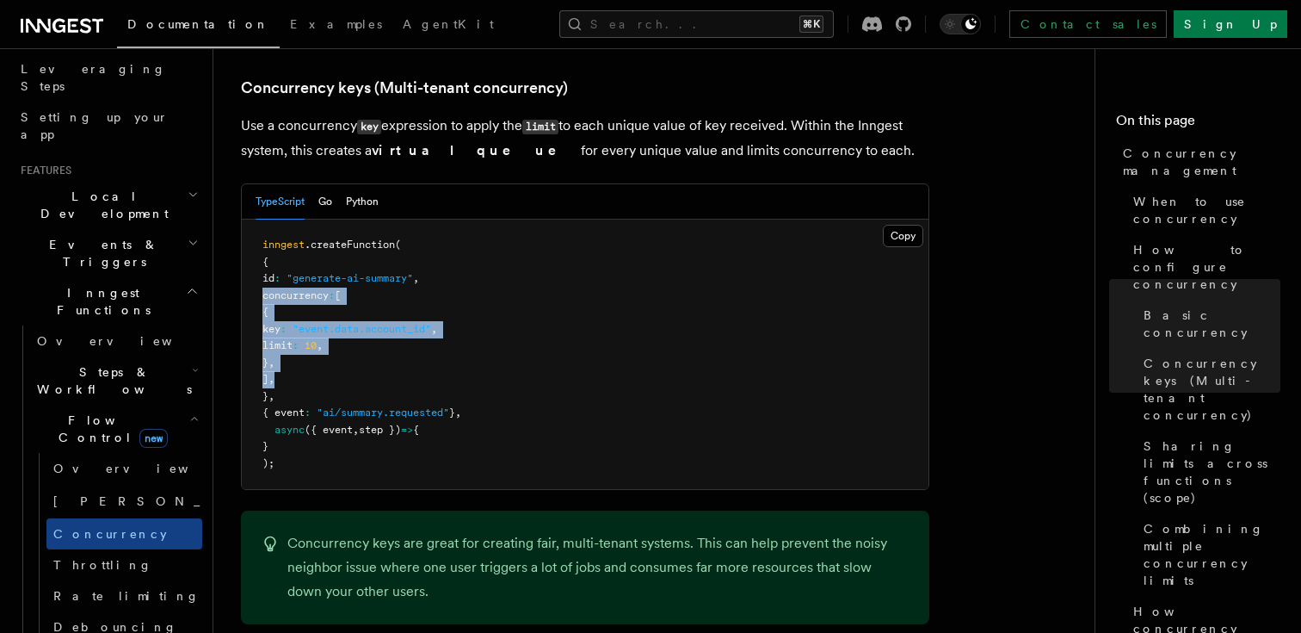
drag, startPoint x: 306, startPoint y: 306, endPoint x: 213, endPoint y: 228, distance: 120.3
copy code "concurrency : [ { key : "event.data.account_id" , limit : 10 , } , ] ,"
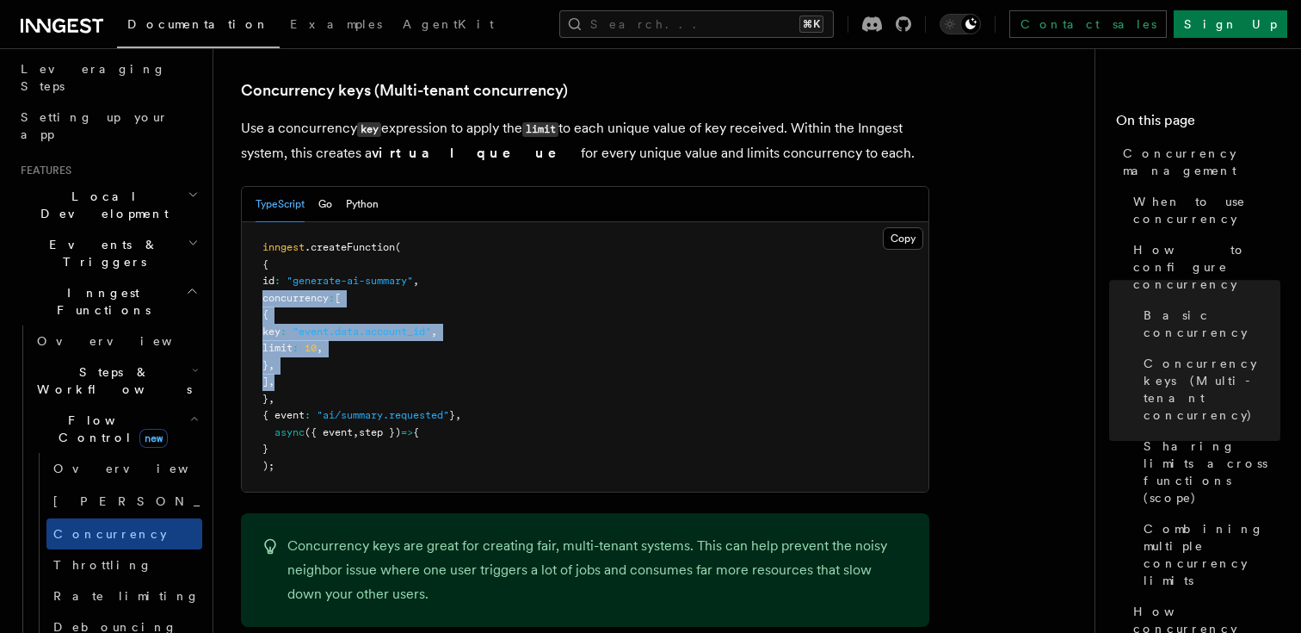
scroll to position [1320, 0]
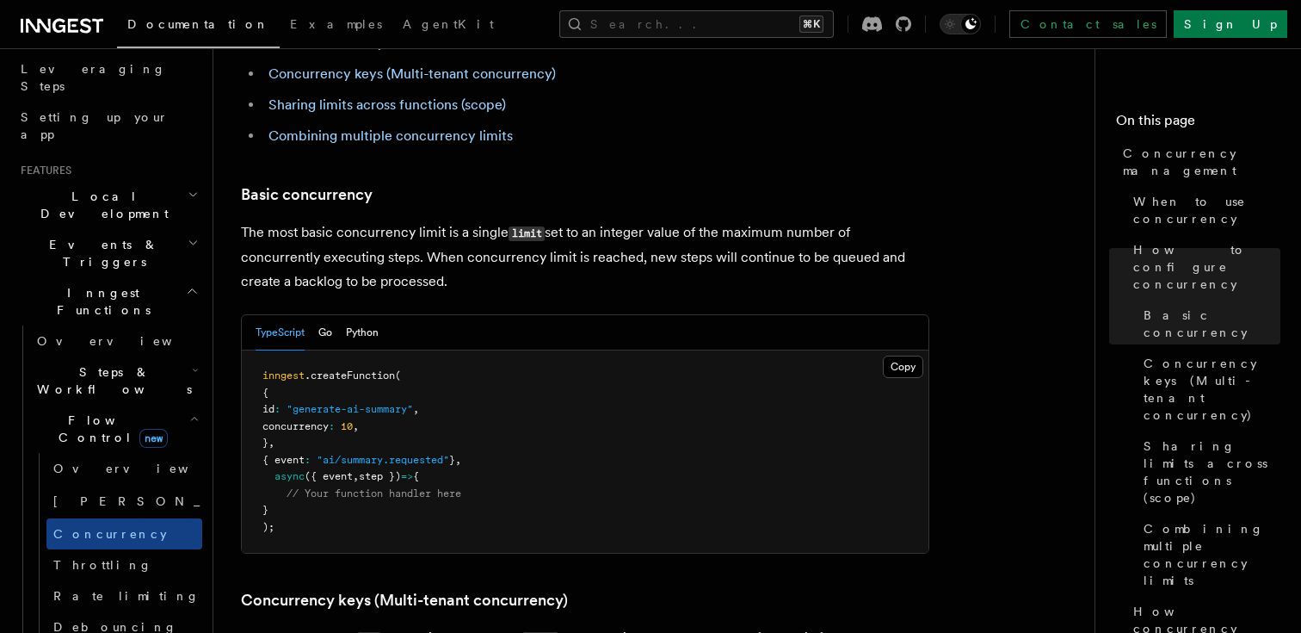
scroll to position [972, 0]
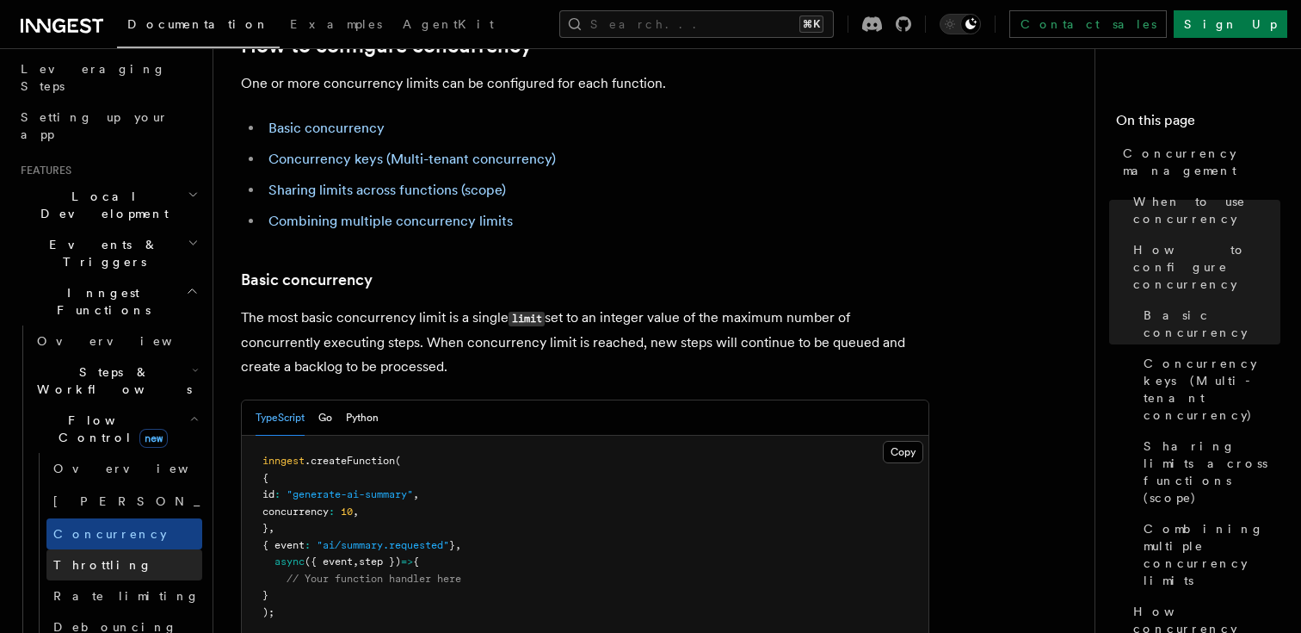
click at [120, 549] on link "Throttling" at bounding box center [124, 564] width 156 height 31
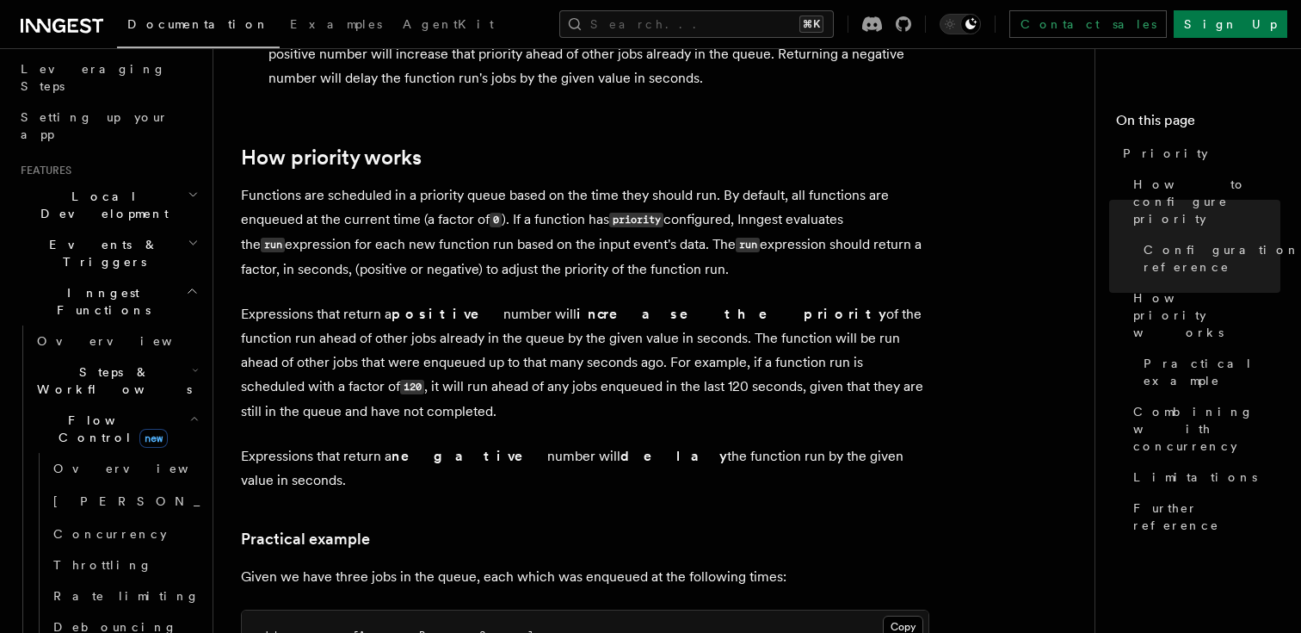
scroll to position [818, 0]
click at [90, 618] on span "Debouncing" at bounding box center [115, 626] width 124 height 17
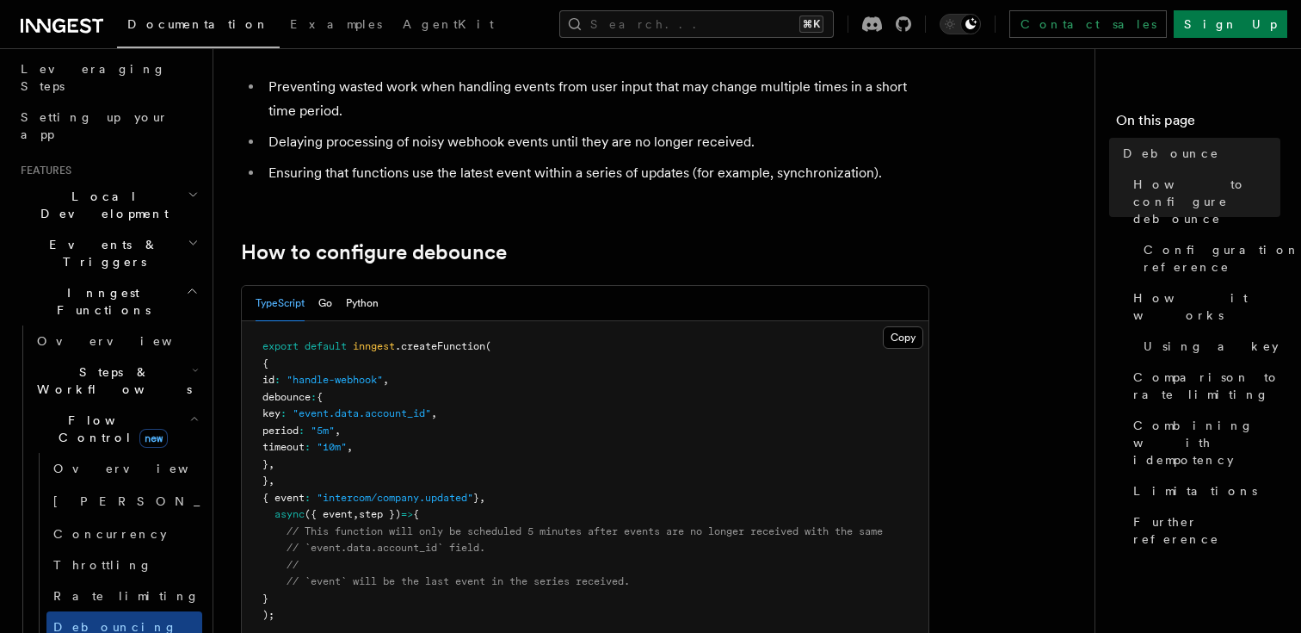
scroll to position [238, 0]
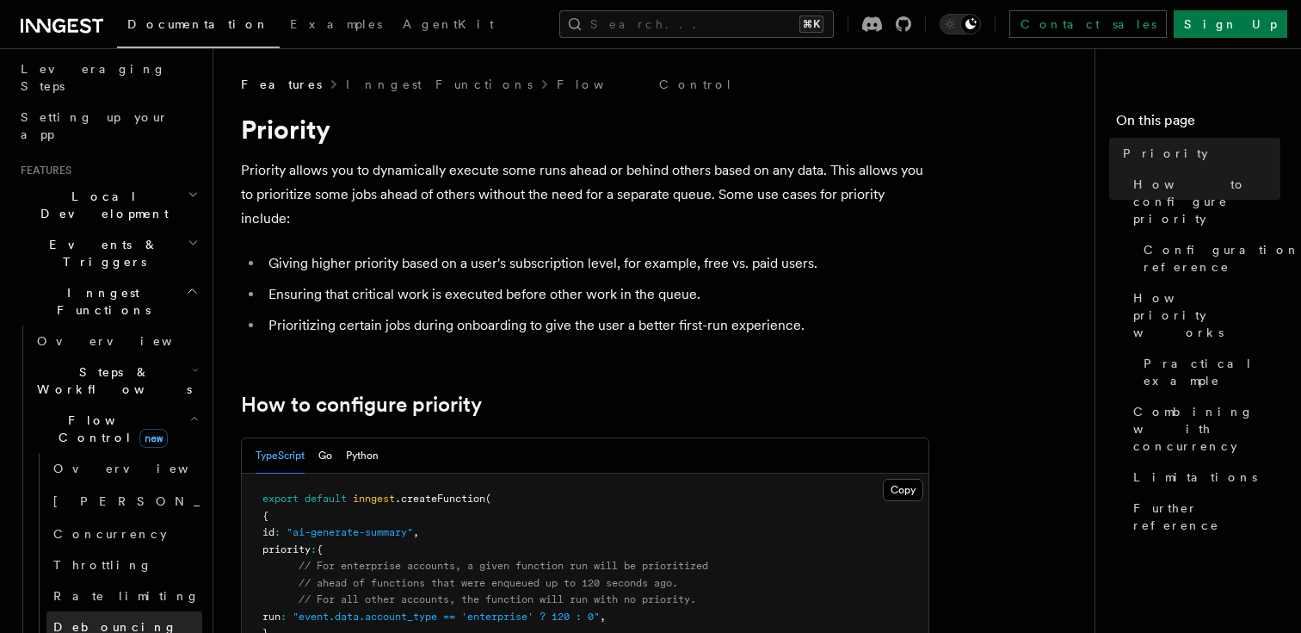
click at [113, 620] on span "Debouncing" at bounding box center [115, 627] width 124 height 14
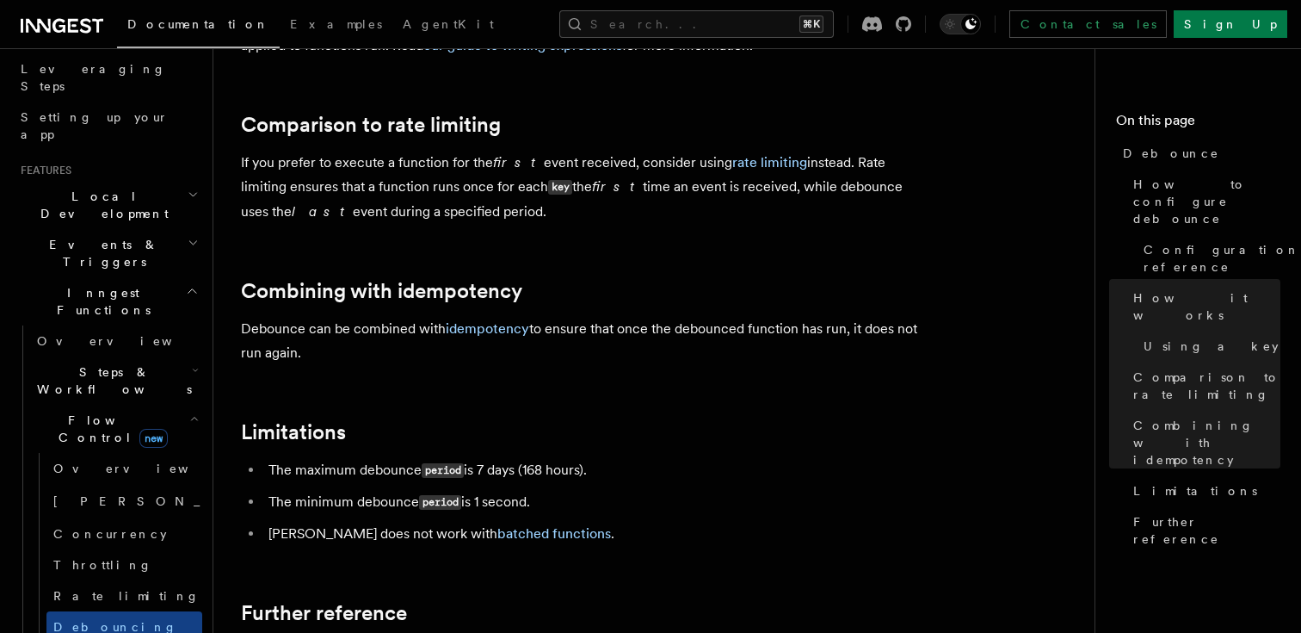
scroll to position [1708, 0]
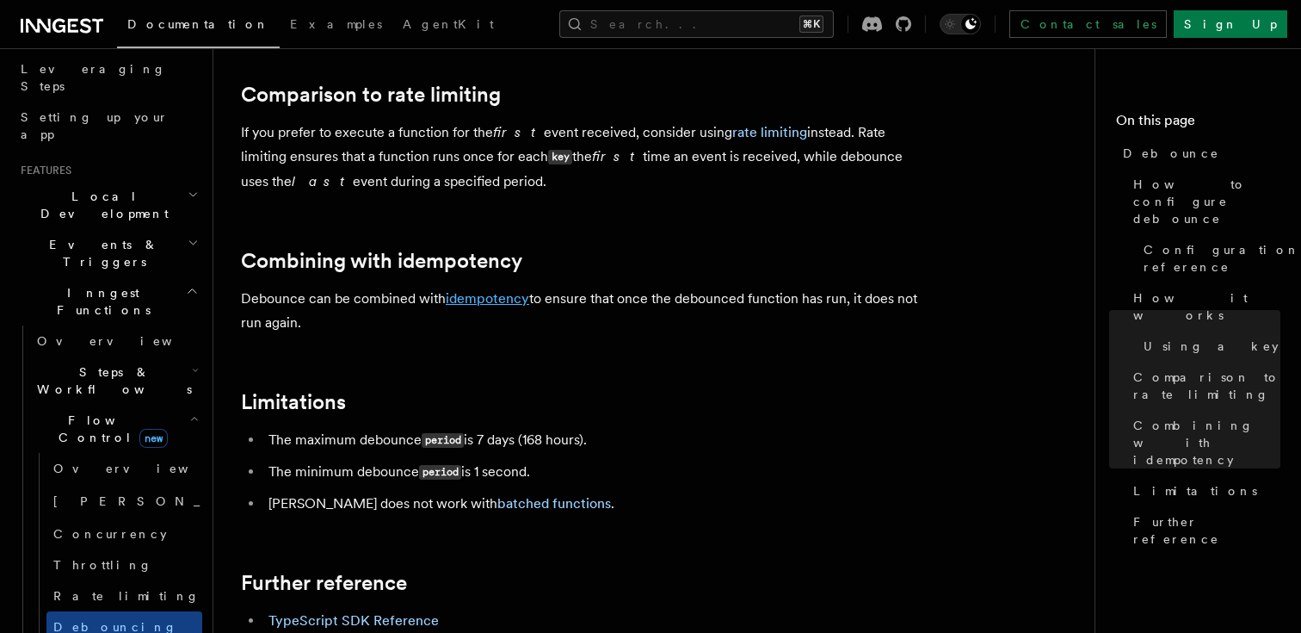
click at [472, 295] on link "idempotency" at bounding box center [487, 298] width 83 height 16
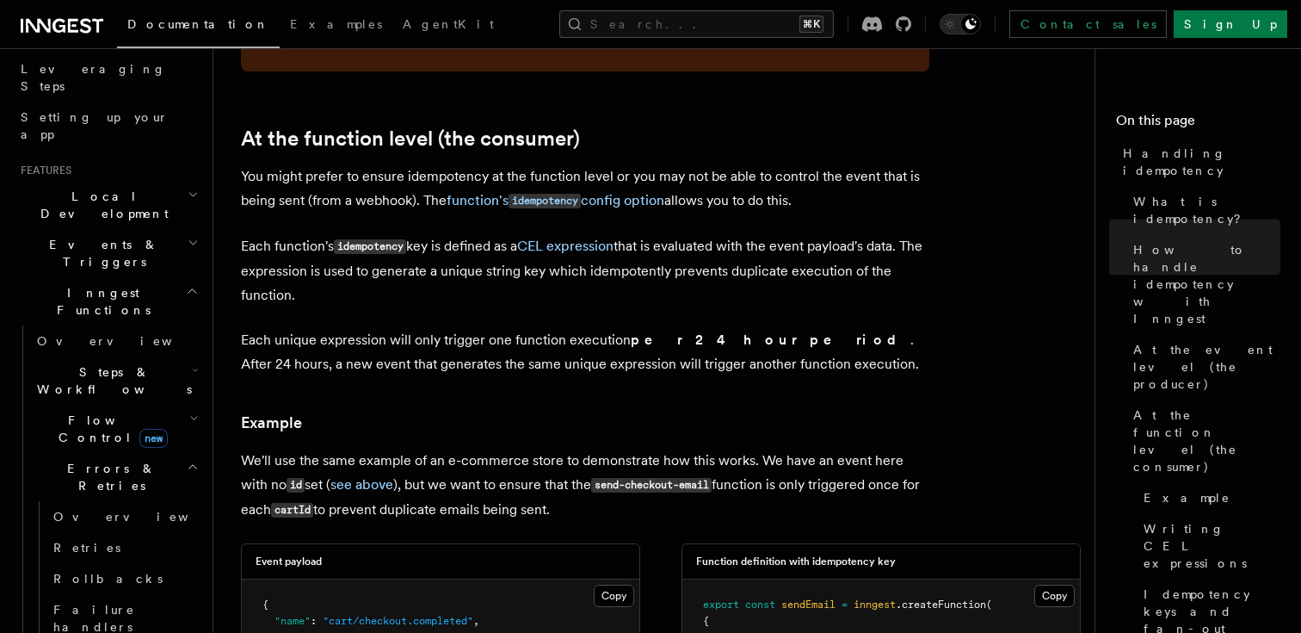
scroll to position [1984, 0]
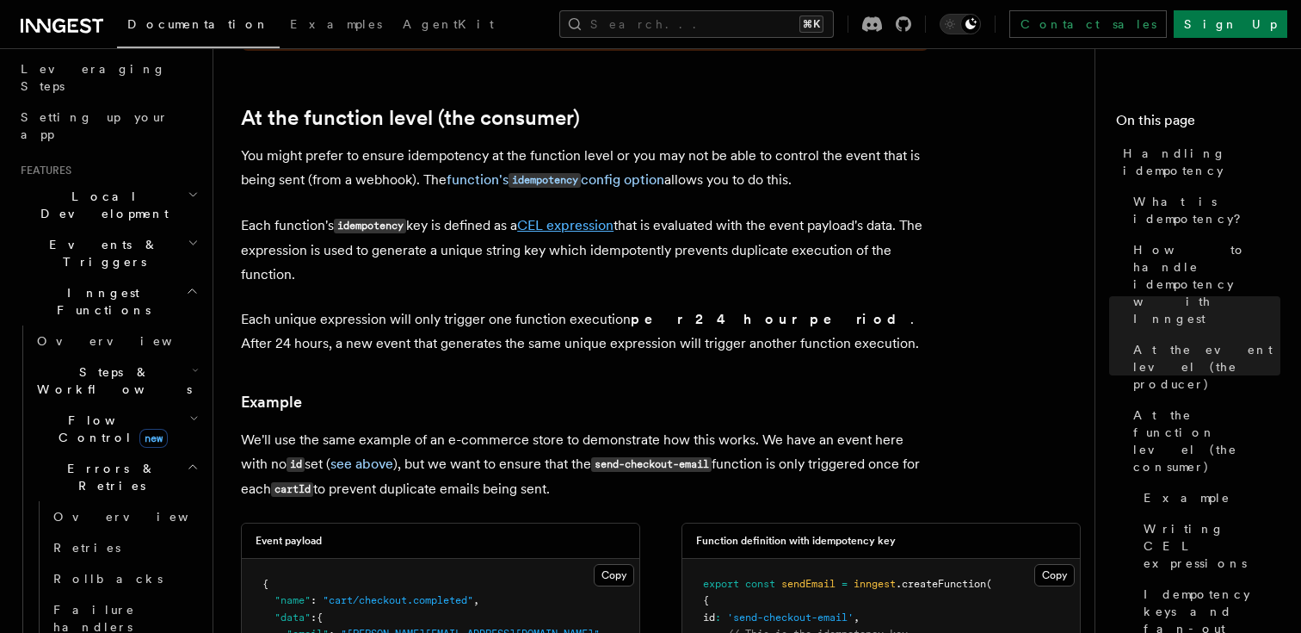
click at [552, 217] on link "CEL expression" at bounding box center [565, 225] width 96 height 16
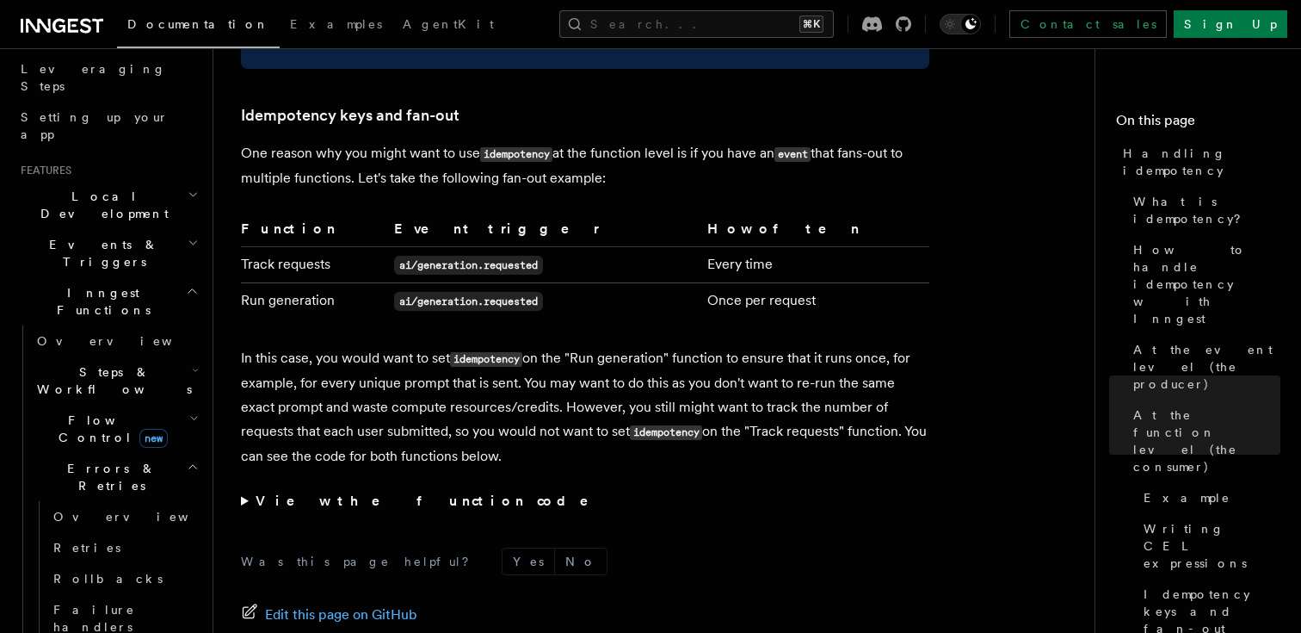
scroll to position [3344, 0]
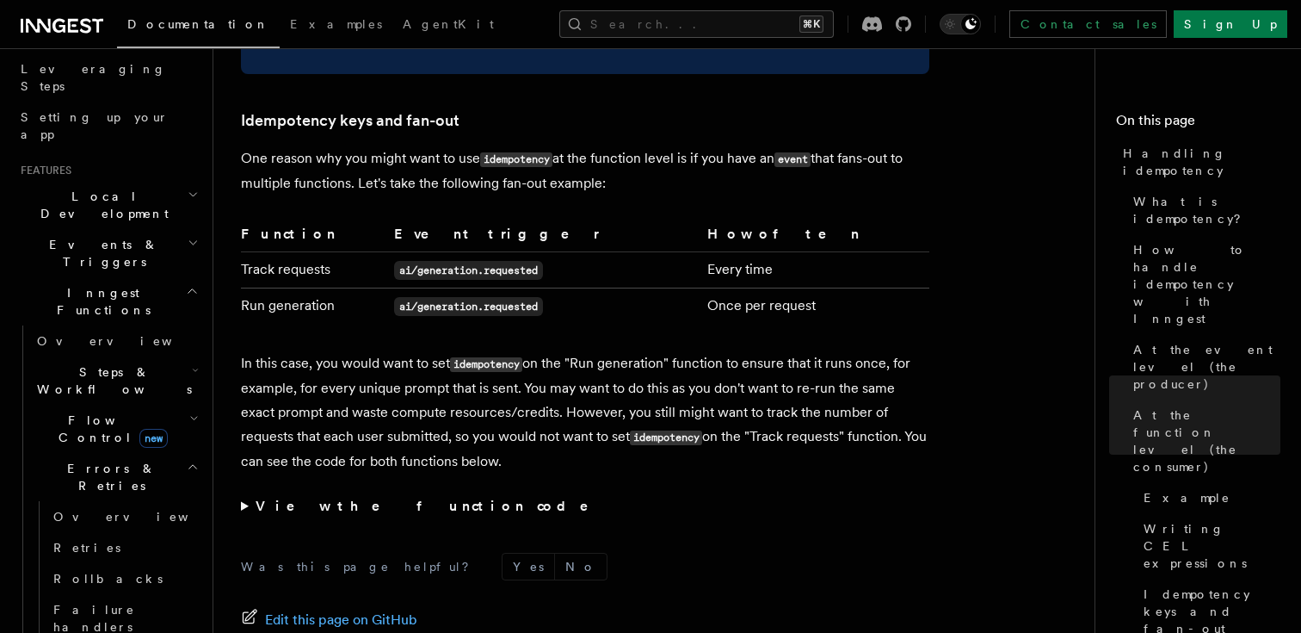
click at [372, 497] on strong "View the function code" at bounding box center [434, 505] width 357 height 16
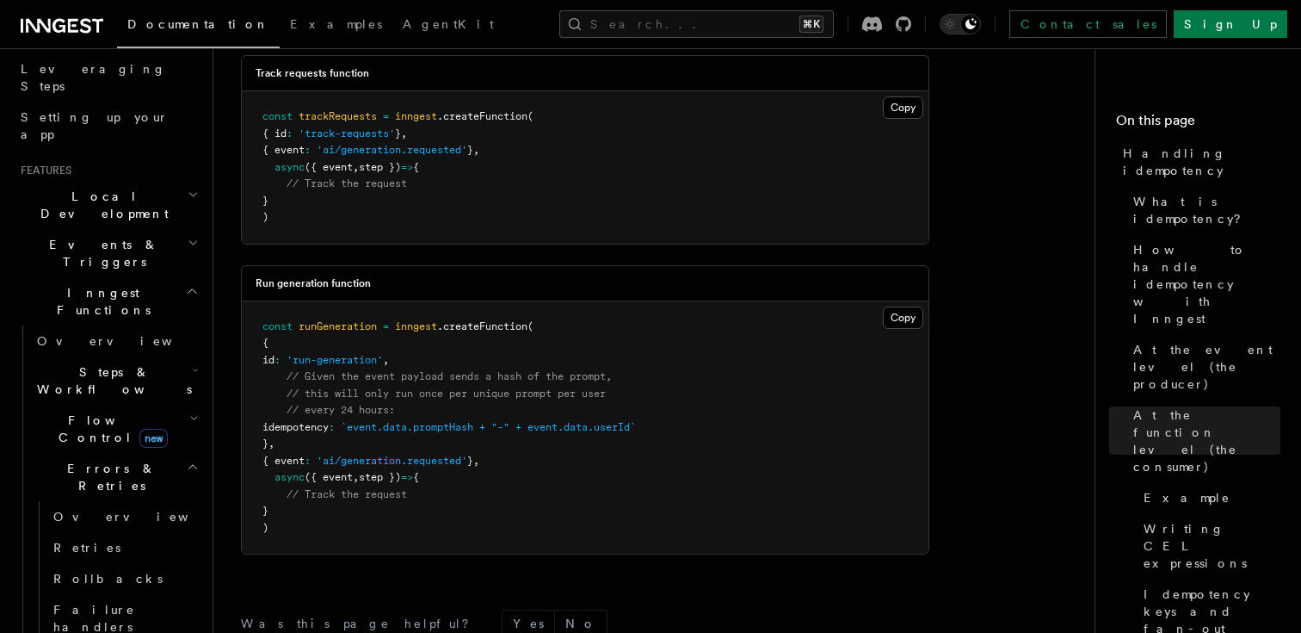
scroll to position [3889, 0]
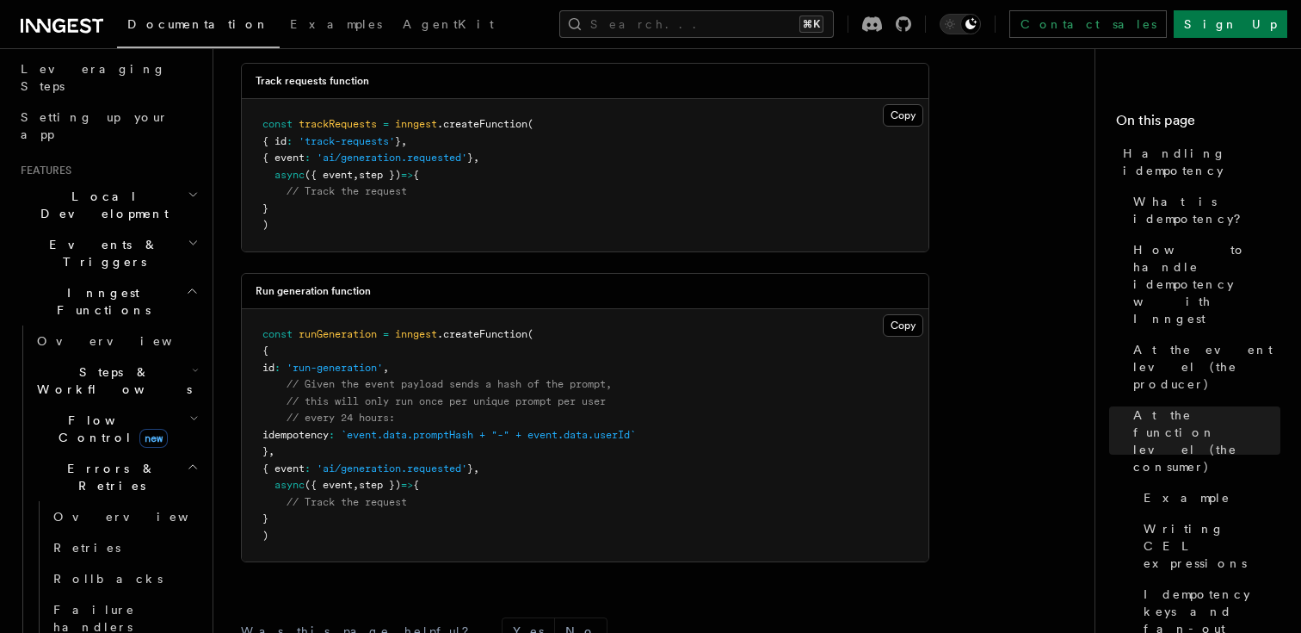
click at [192, 363] on icon "button" at bounding box center [195, 370] width 7 height 14
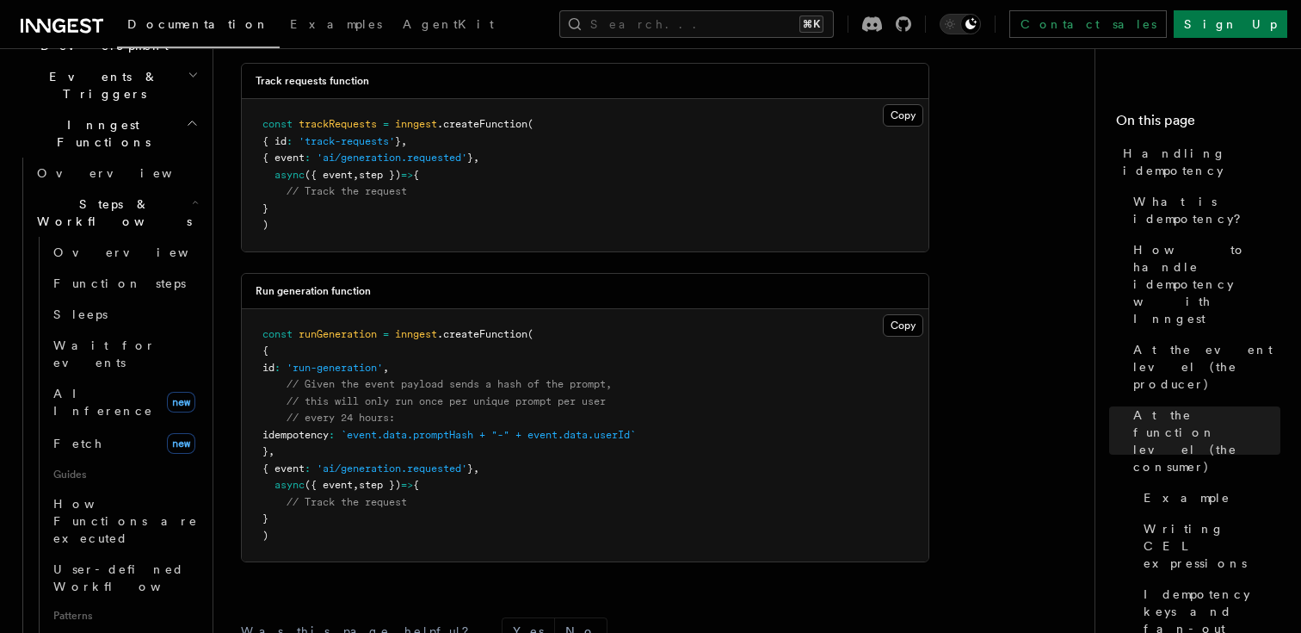
scroll to position [441, 0]
click at [86, 277] on span "Function steps" at bounding box center [119, 284] width 133 height 14
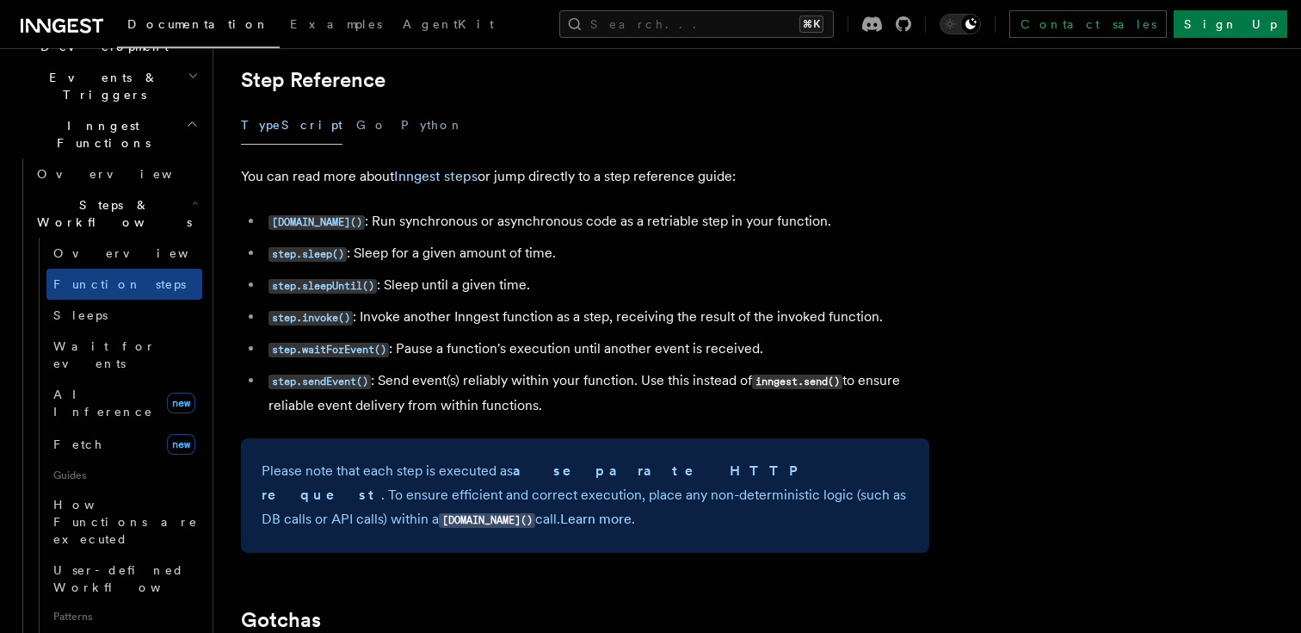
scroll to position [3043, 0]
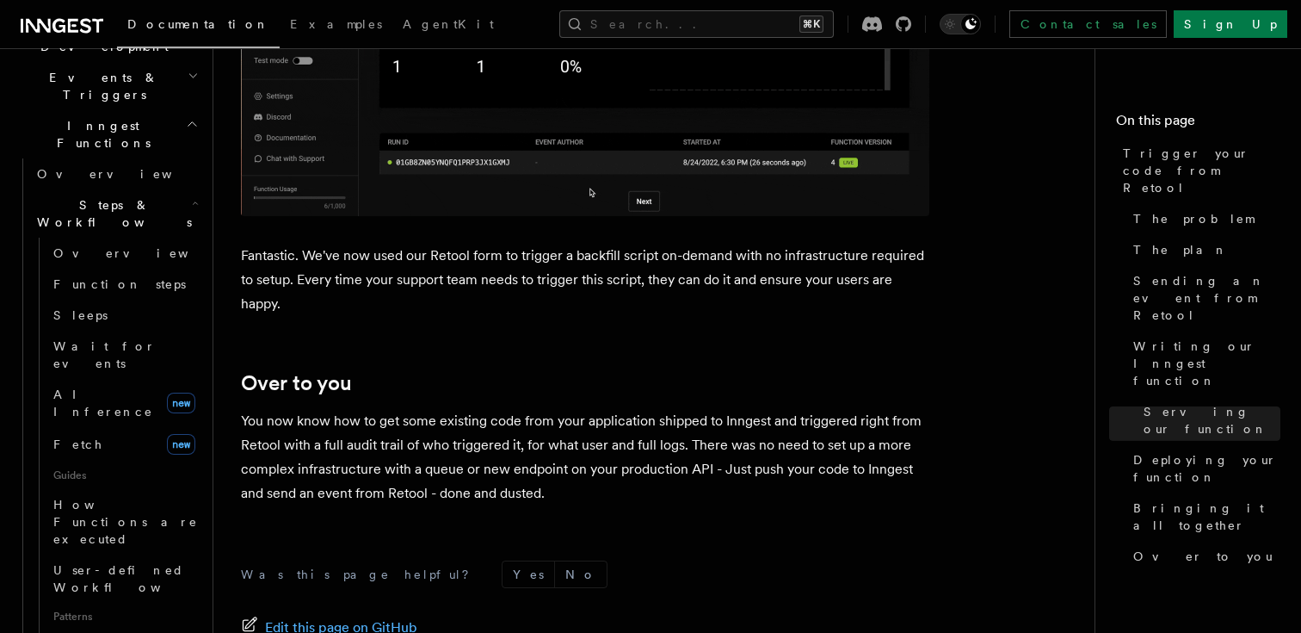
scroll to position [5882, 0]
